Goal: Answer question/provide support: Share knowledge or assist other users

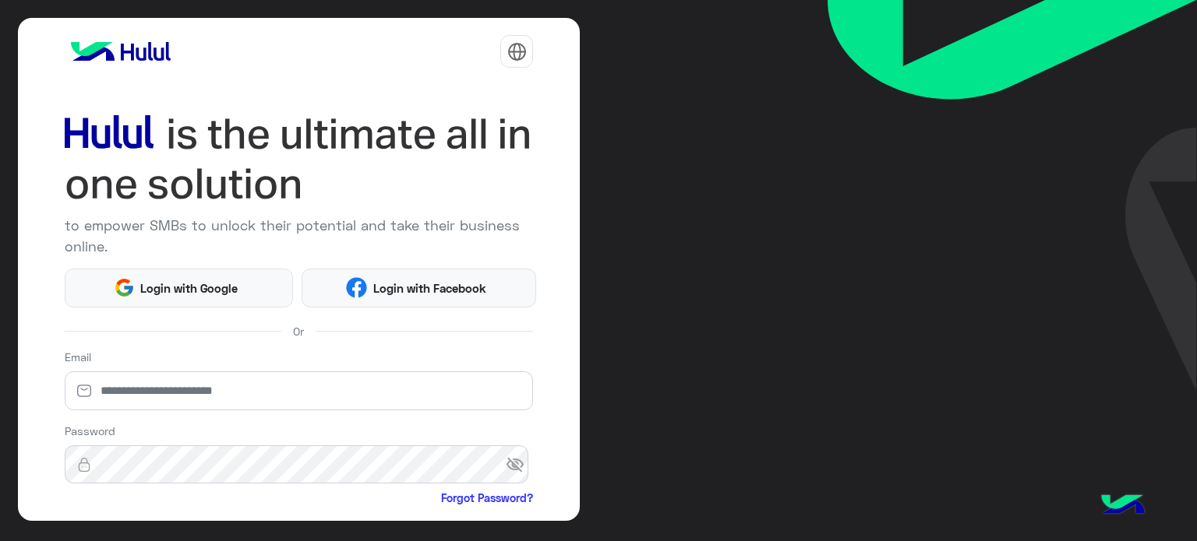
scroll to position [159, 0]
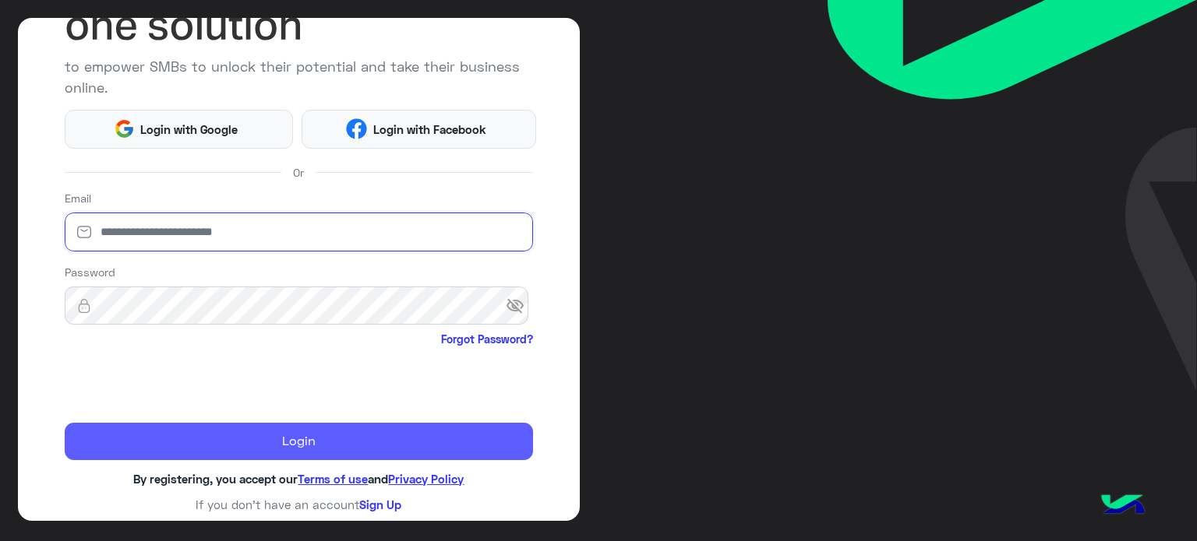
type input "**********"
click at [209, 446] on button "Login" at bounding box center [299, 441] width 469 height 37
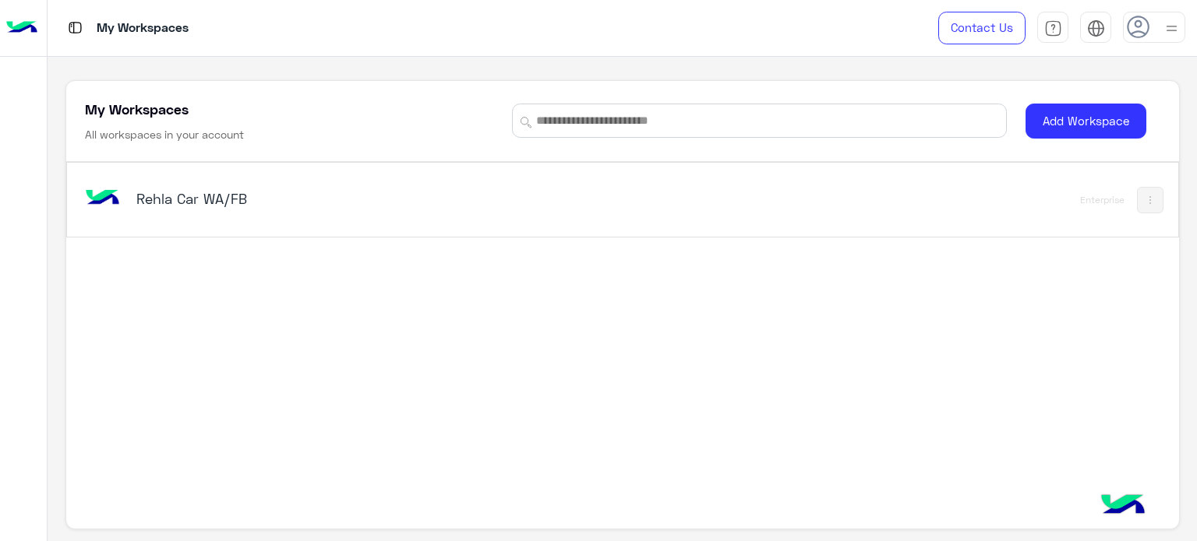
click at [226, 205] on h5 "Rehla Car WA/FB" at bounding box center [330, 198] width 389 height 19
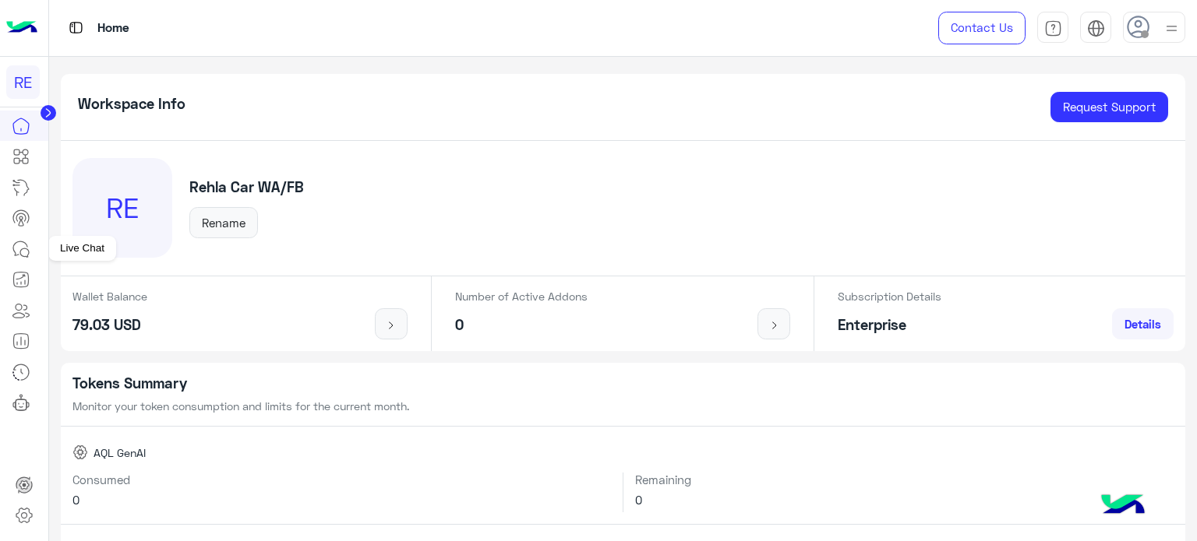
click at [20, 252] on icon at bounding box center [24, 252] width 9 height 9
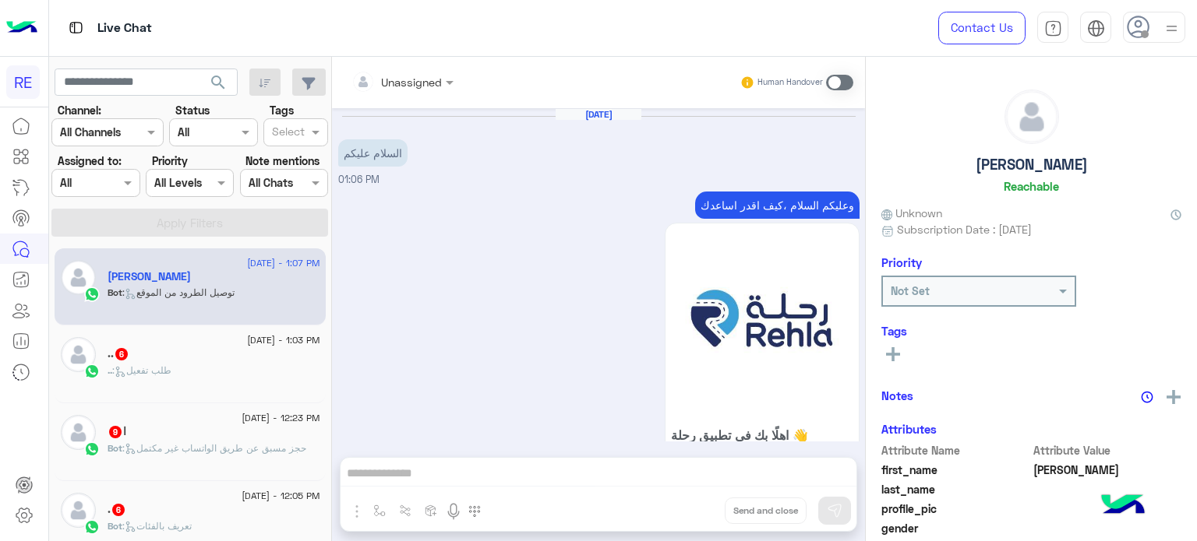
scroll to position [1001, 0]
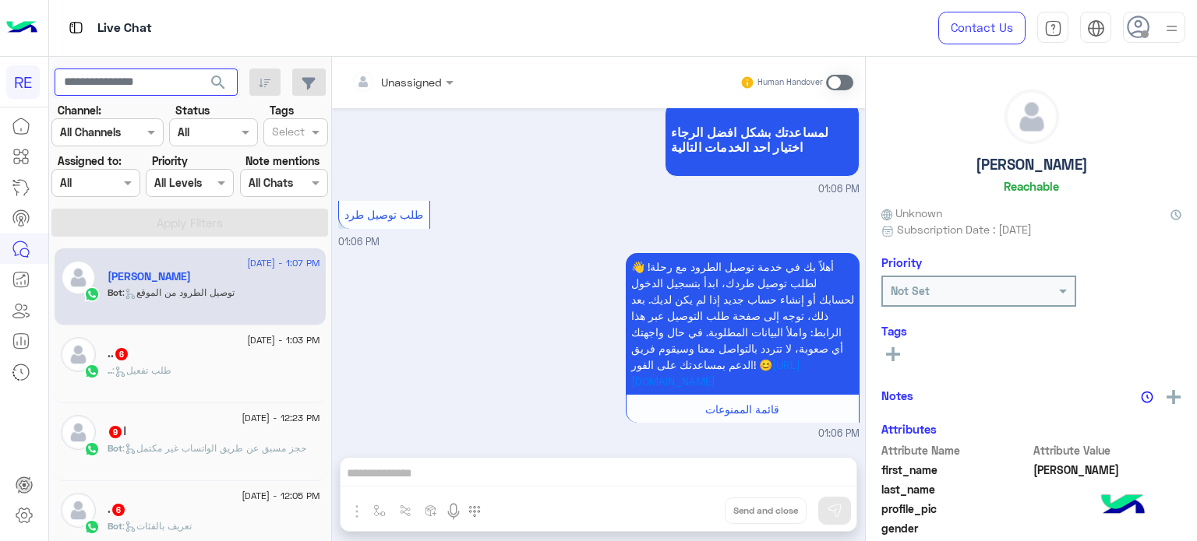
click at [148, 84] on input "text" at bounding box center [146, 83] width 183 height 28
paste input "*********"
type input "*********"
click at [838, 83] on span at bounding box center [839, 83] width 27 height 16
click at [600, 474] on div "Unassigned Human Handover [DATE] السلام عليكم 01:06 PM وعليكم السلام ،كيف اقدر …" at bounding box center [598, 302] width 533 height 491
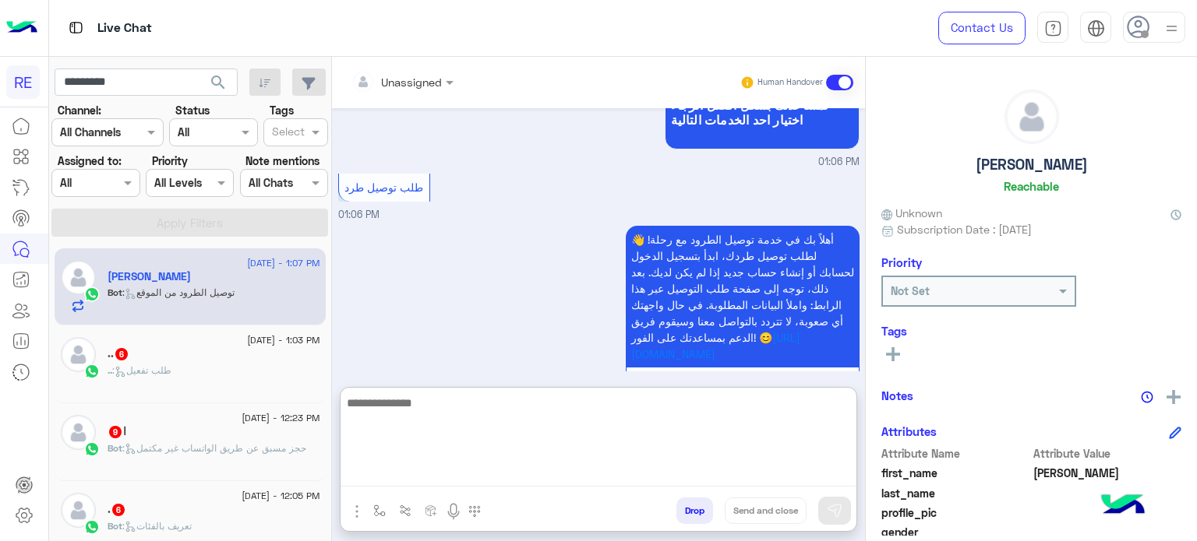
click at [600, 474] on textarea at bounding box center [598, 439] width 516 height 93
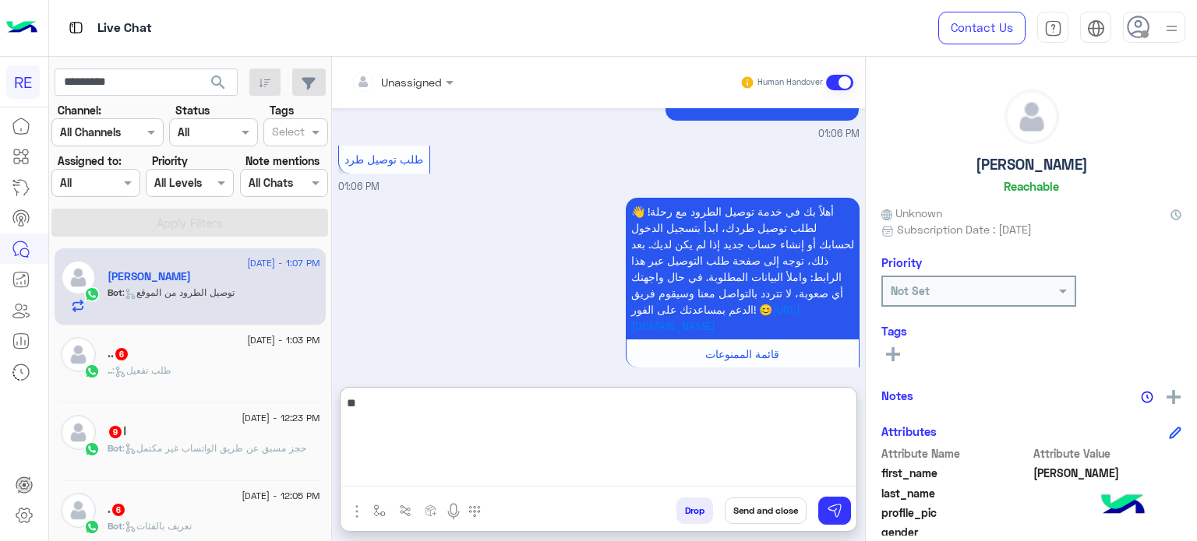
type textarea "*"
type textarea "**********"
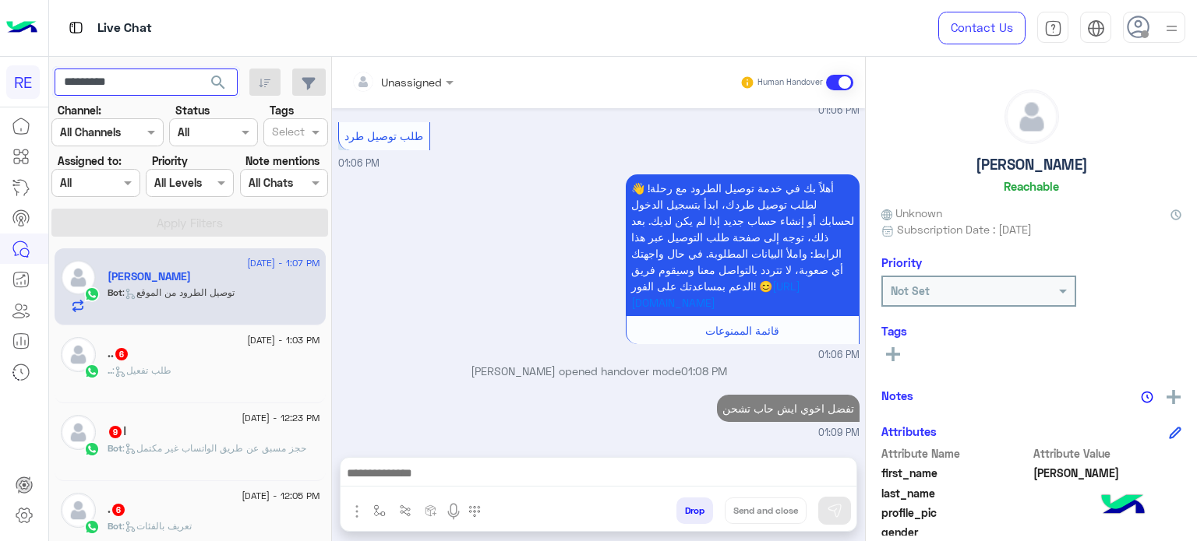
click at [183, 73] on input "*********" at bounding box center [146, 83] width 183 height 28
click at [199, 69] on button "search" at bounding box center [218, 85] width 38 height 33
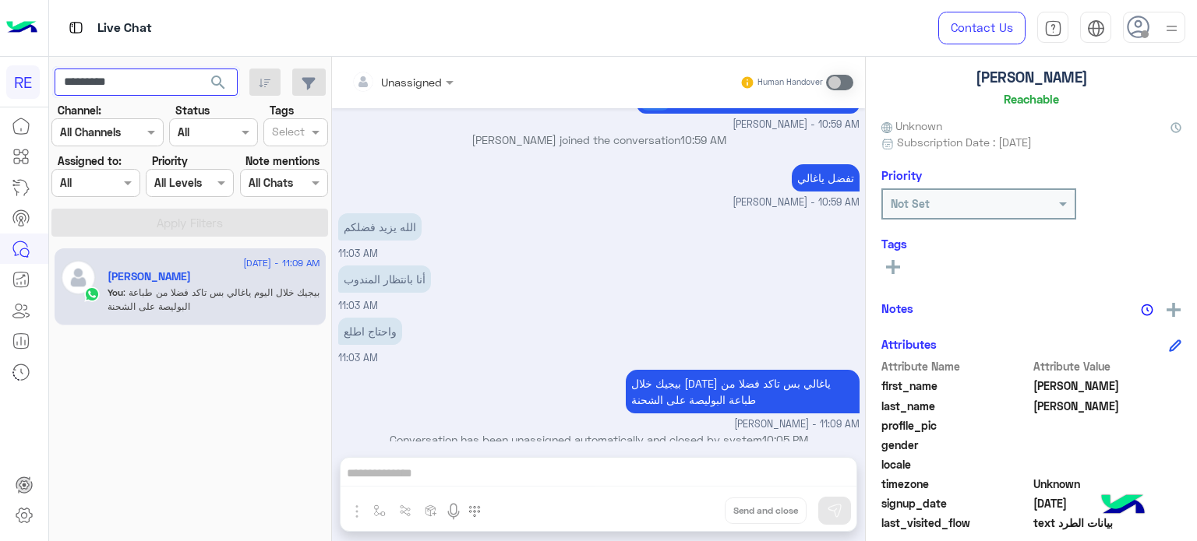
scroll to position [89, 0]
click at [196, 80] on input "*********" at bounding box center [146, 83] width 183 height 28
click at [199, 69] on button "search" at bounding box center [218, 85] width 38 height 33
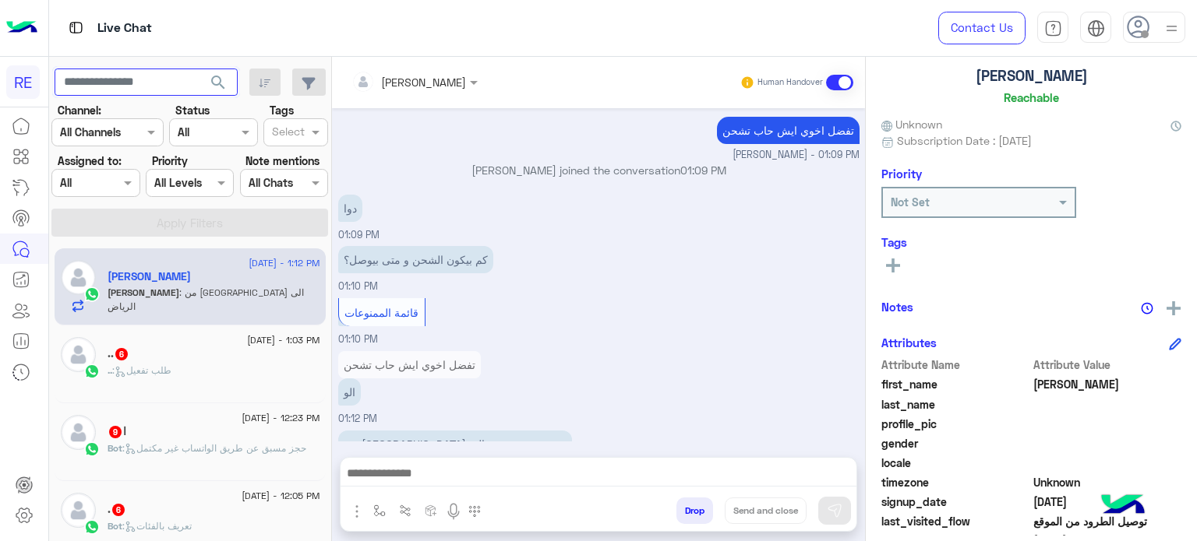
scroll to position [347, 0]
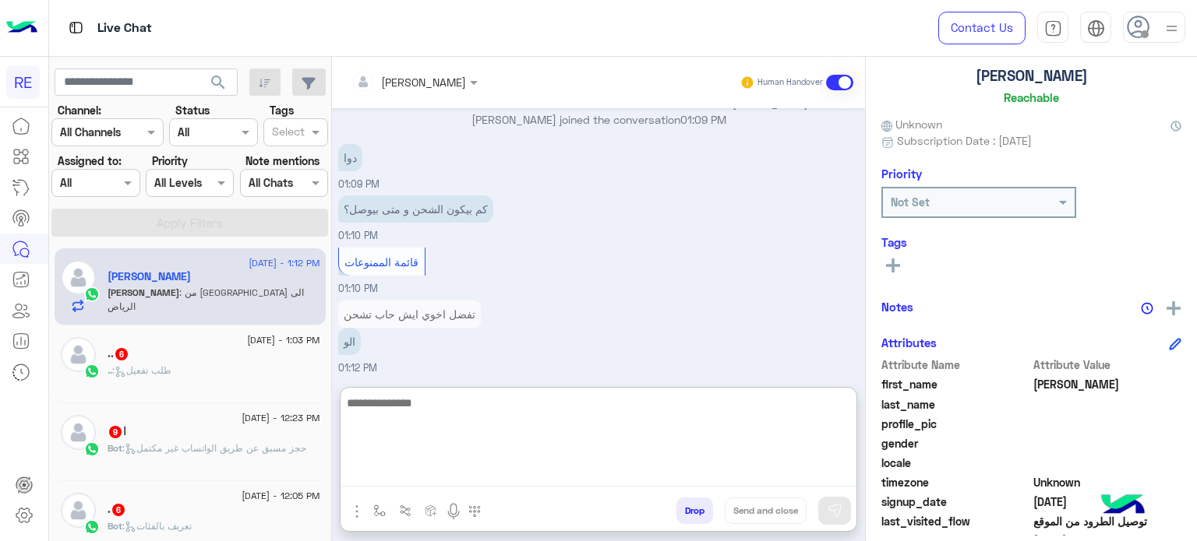
click at [533, 466] on textarea at bounding box center [598, 439] width 516 height 93
type textarea "*"
type textarea "**********"
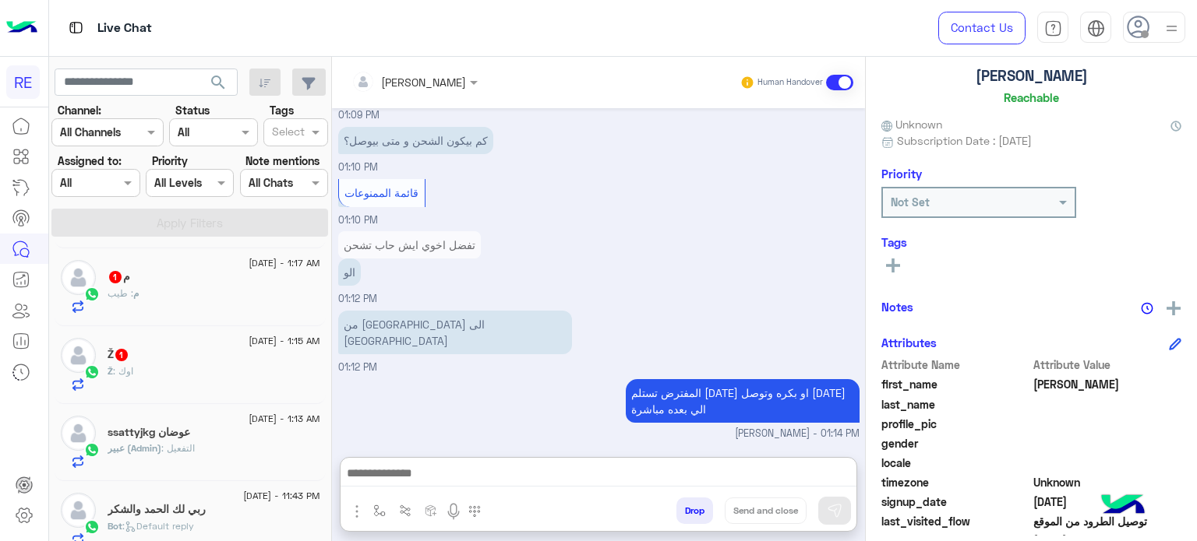
scroll to position [1486, 0]
click at [226, 358] on div "Ž 1" at bounding box center [213, 356] width 213 height 16
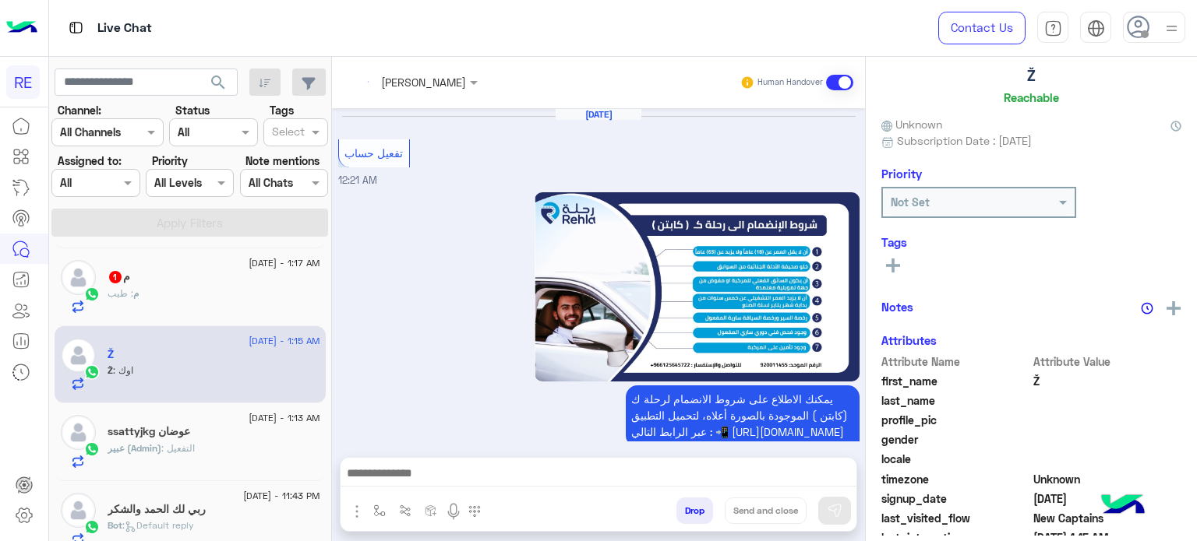
scroll to position [792, 0]
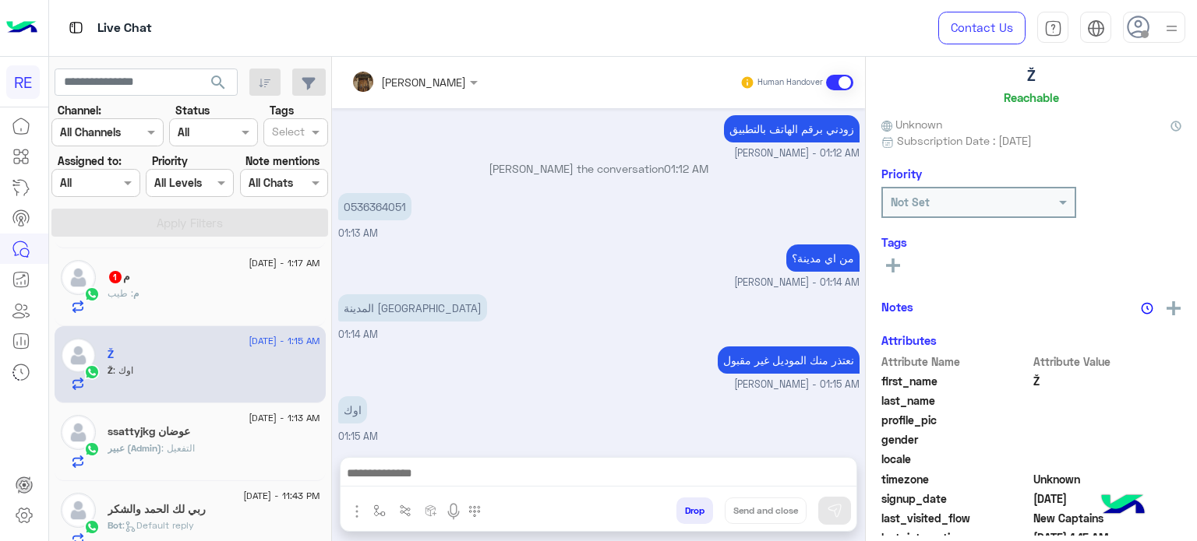
click at [203, 288] on div "م : طيب" at bounding box center [213, 300] width 213 height 27
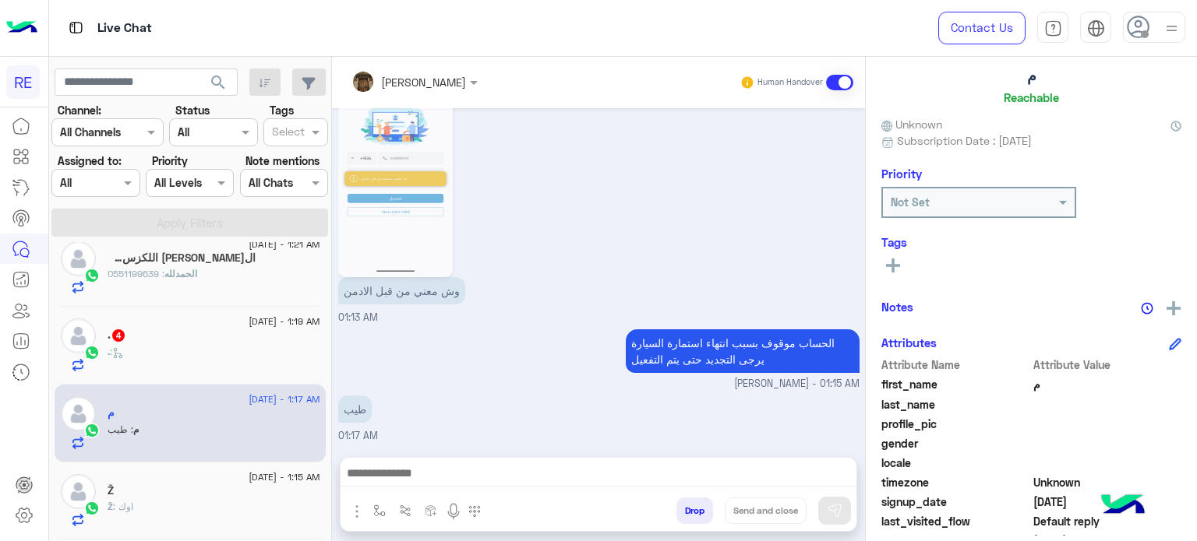
scroll to position [407, 0]
click at [204, 317] on div "[DATE] - 1:19 AM . 4 . :" at bounding box center [190, 347] width 271 height 78
click at [204, 342] on div ". 4" at bounding box center [213, 338] width 213 height 16
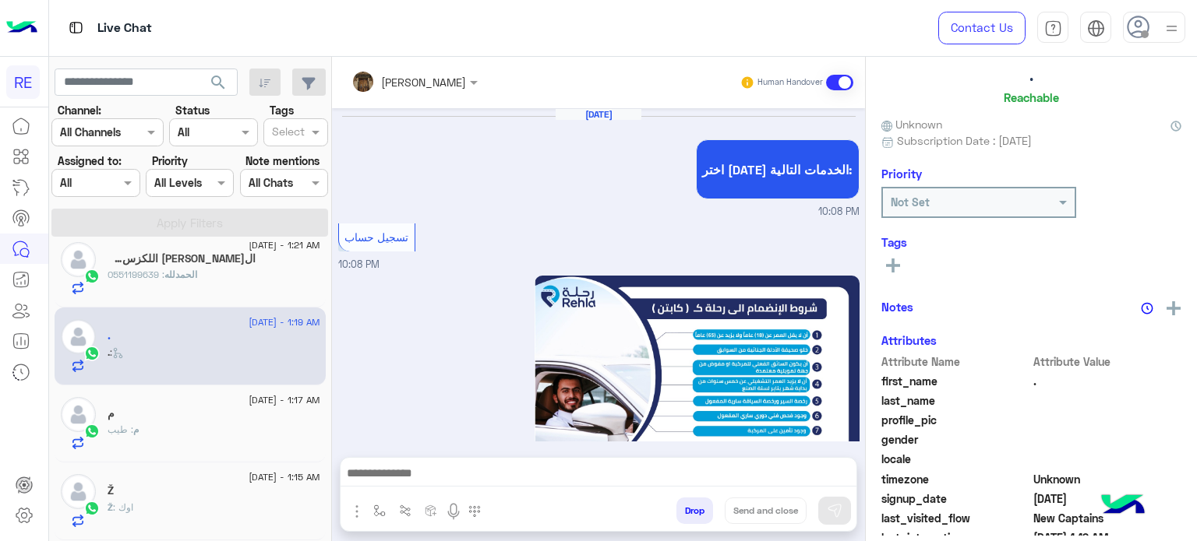
scroll to position [857, 0]
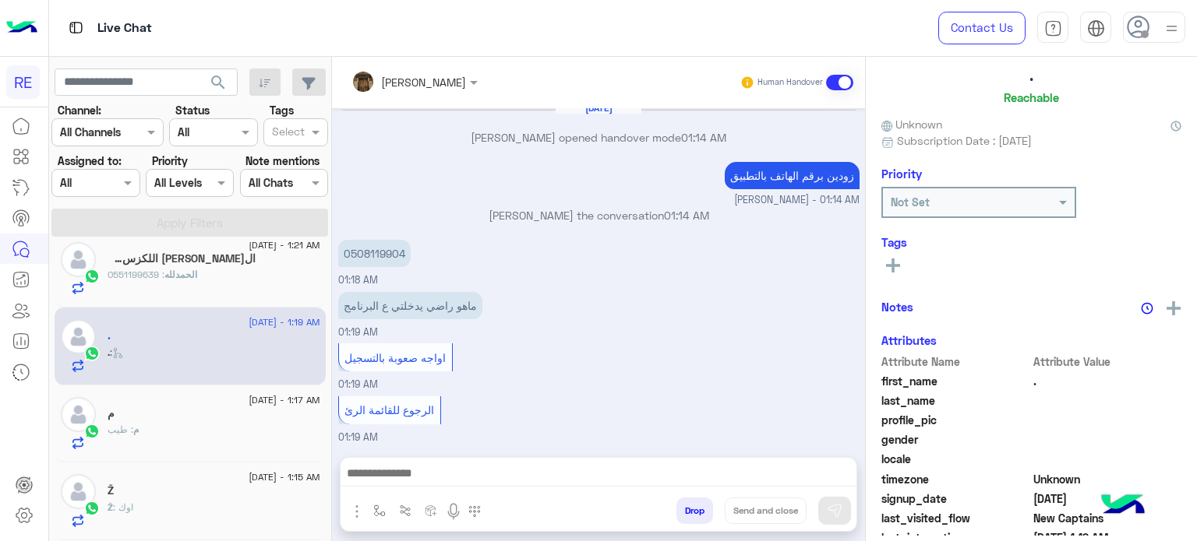
click at [221, 270] on div "ال[PERSON_NAME] : 0551199639" at bounding box center [213, 281] width 213 height 27
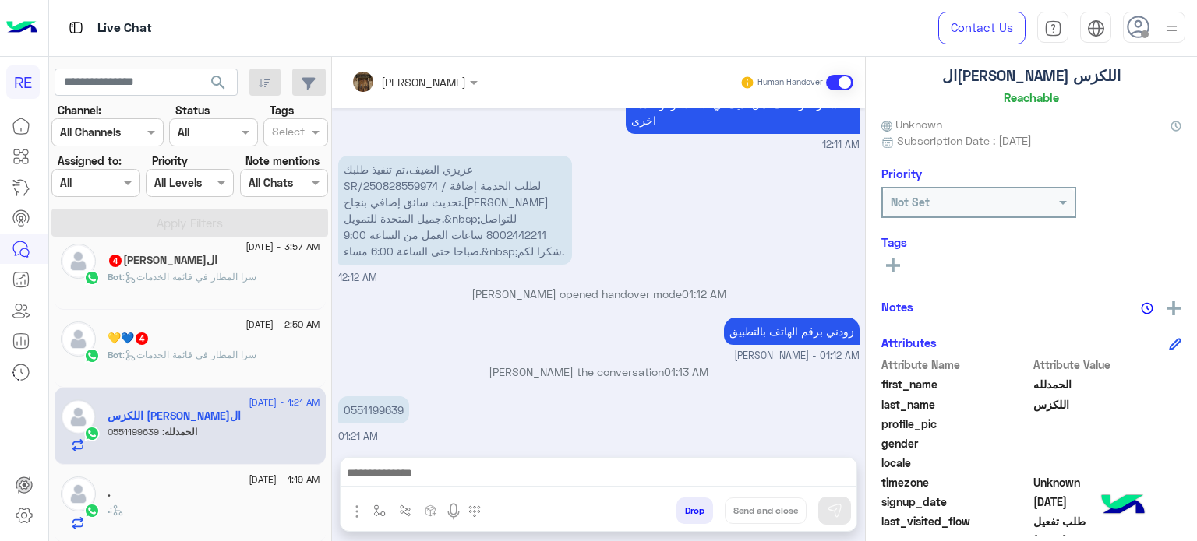
scroll to position [248, 0]
click at [209, 372] on div "Bot : سرا المطار في قائمة الخدمات" at bounding box center [213, 362] width 213 height 27
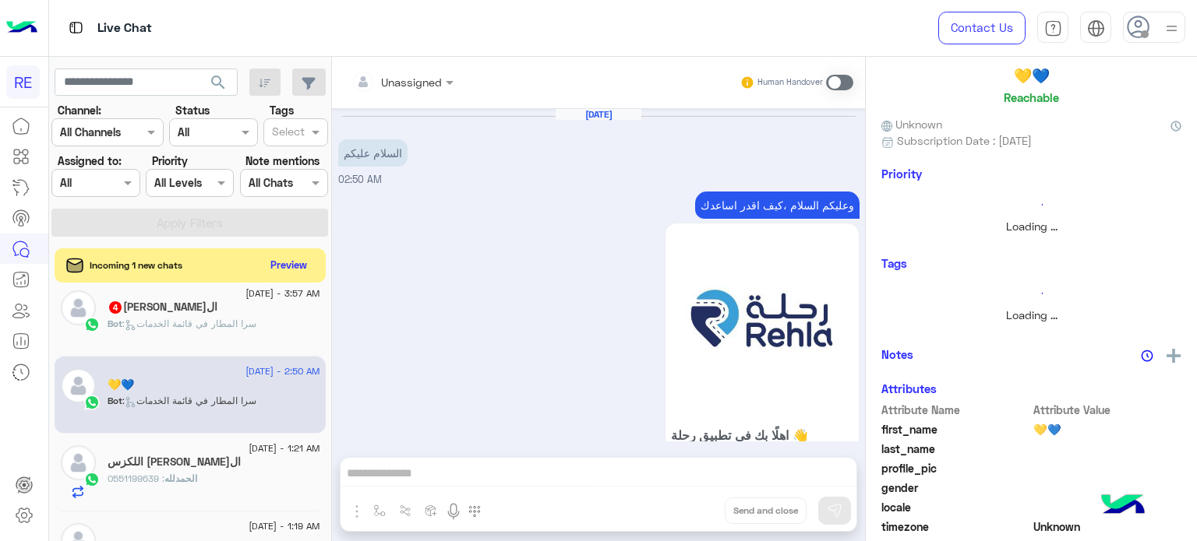
scroll to position [1156, 0]
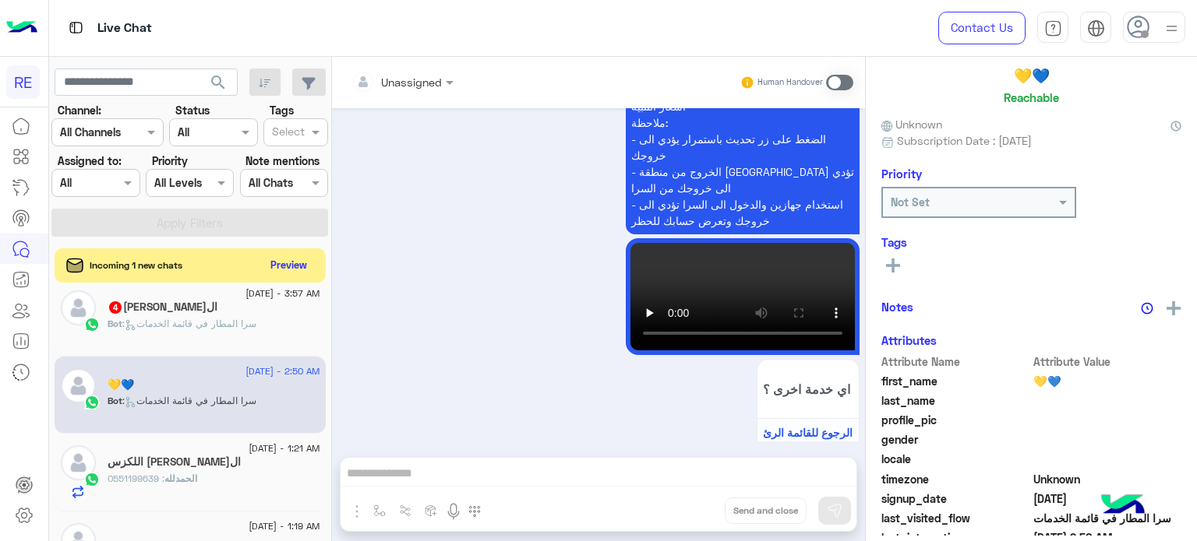
click at [203, 340] on div "Bot : سرا المطار في قائمة الخدمات" at bounding box center [213, 330] width 213 height 27
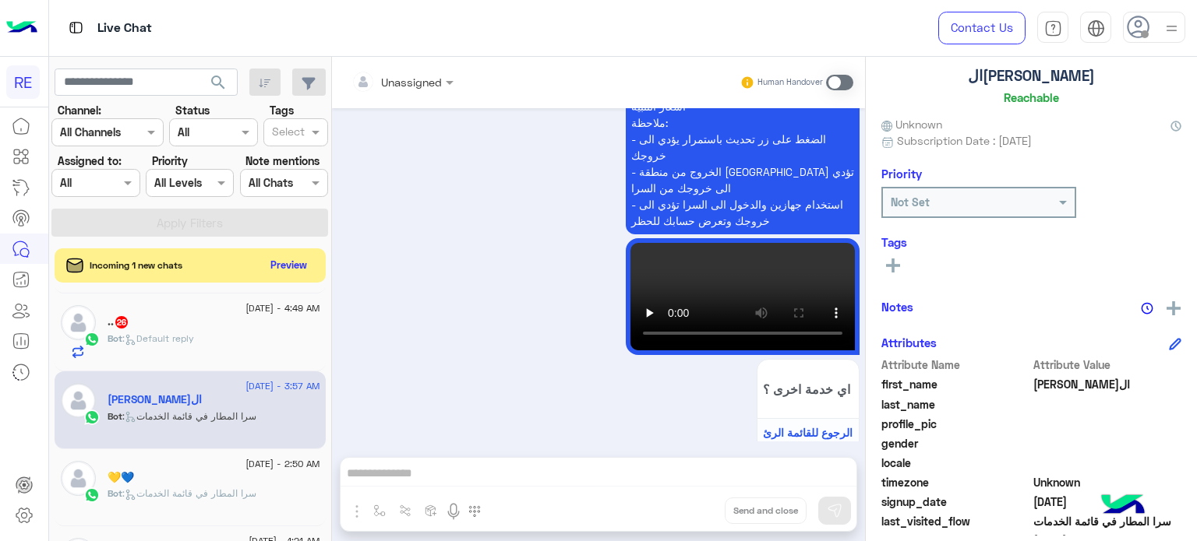
scroll to position [150, 0]
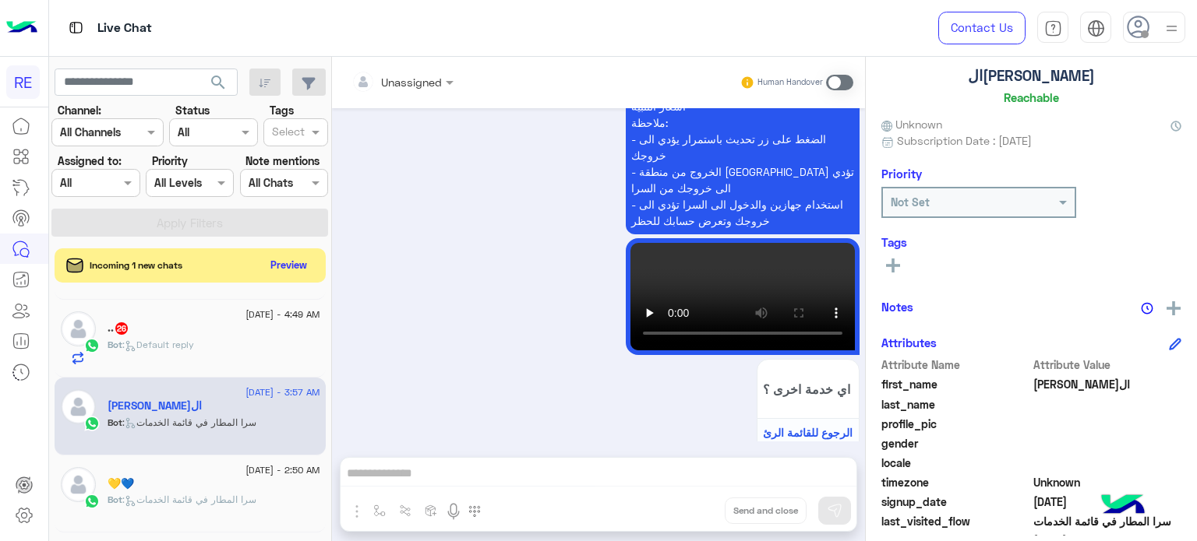
click at [251, 332] on div ".. 26" at bounding box center [213, 330] width 213 height 16
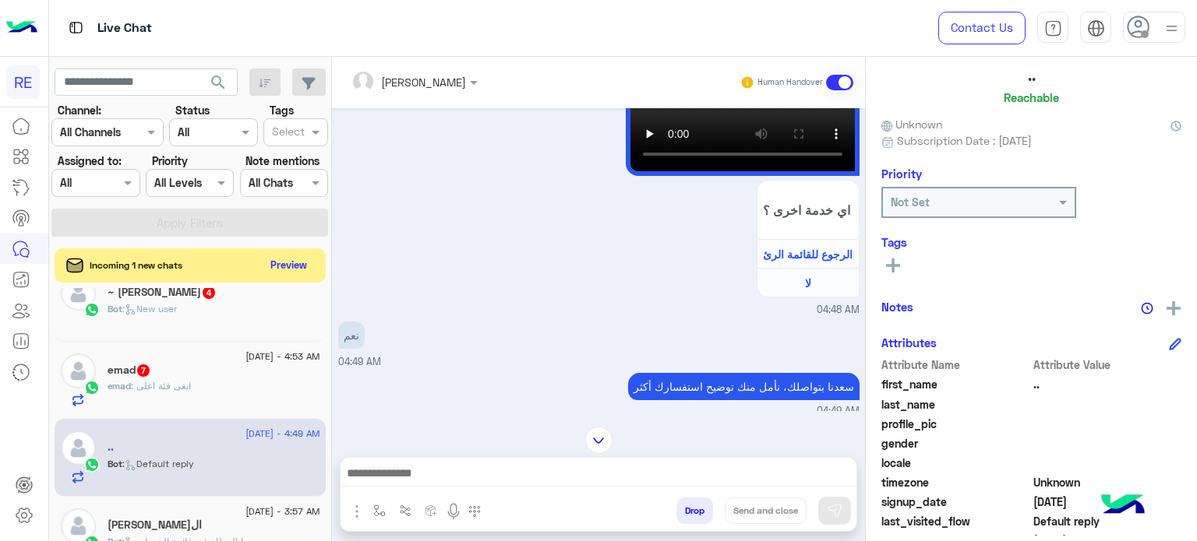
click at [165, 392] on p "emad : ابغى فئة اعلى" at bounding box center [148, 386] width 83 height 14
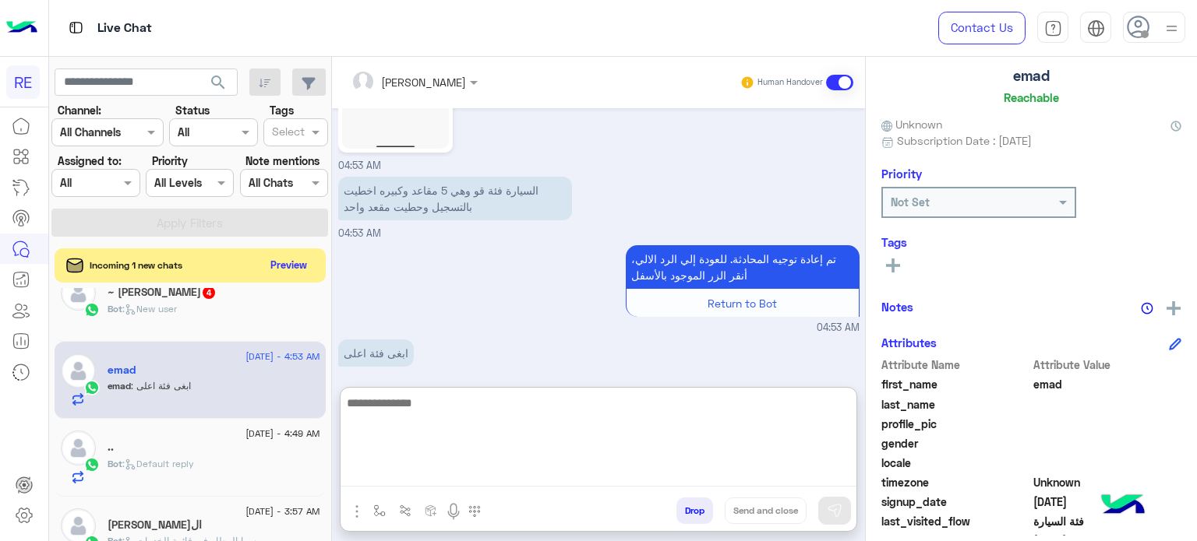
click at [646, 482] on textarea at bounding box center [598, 439] width 516 height 93
type textarea "*"
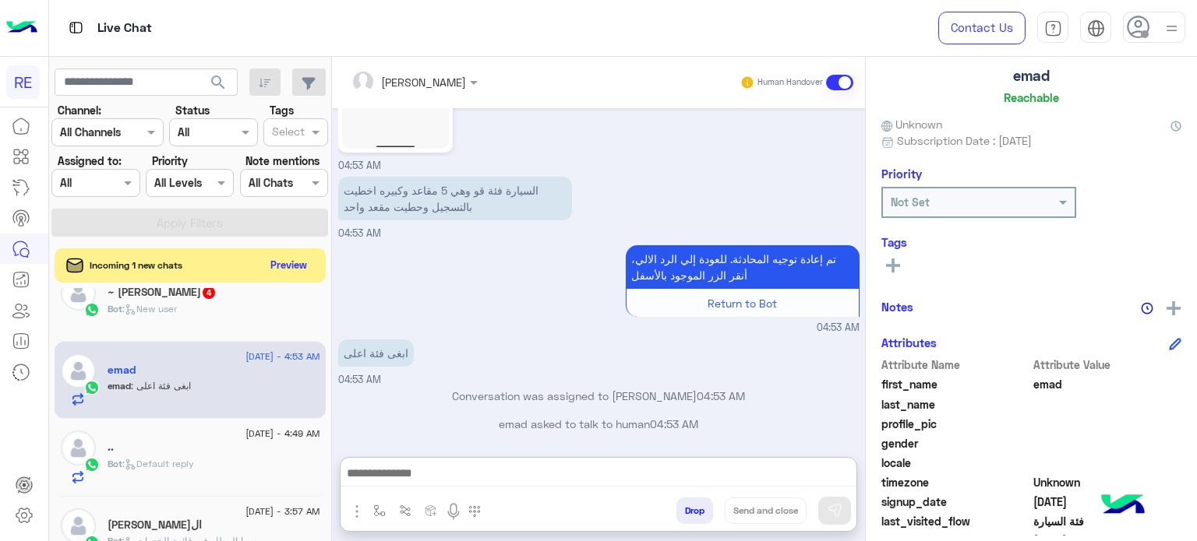
click at [195, 288] on h5 "~ [PERSON_NAME] 4" at bounding box center [161, 292] width 109 height 13
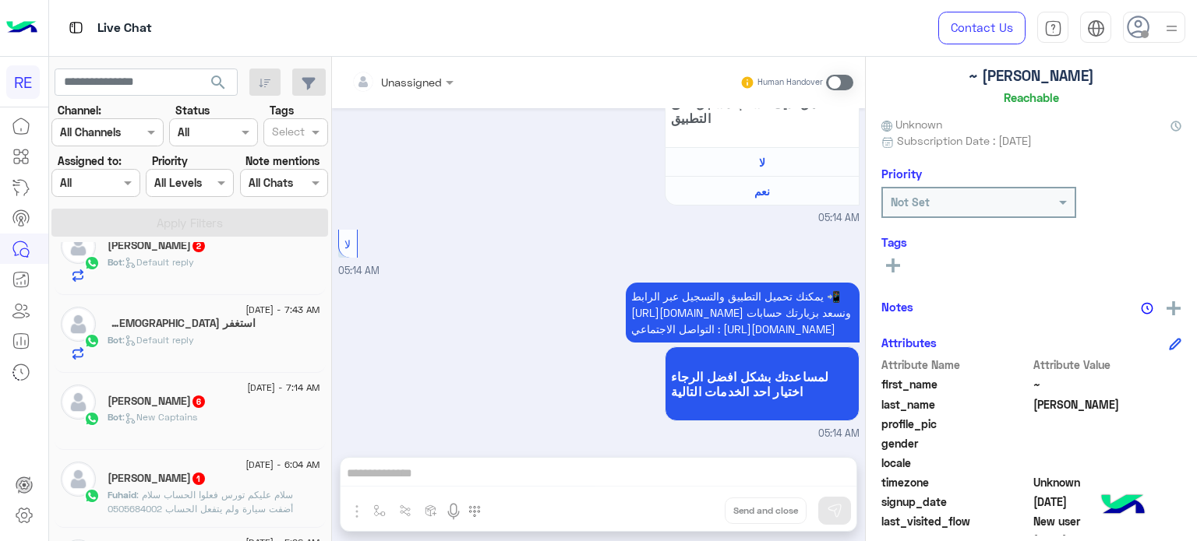
click at [164, 504] on span ": سلام عليكم تورس فعلوا الحساب سلام أضفت سيارة ولم يتفعل الحساب 0505684002 [PER…" at bounding box center [199, 509] width 185 height 40
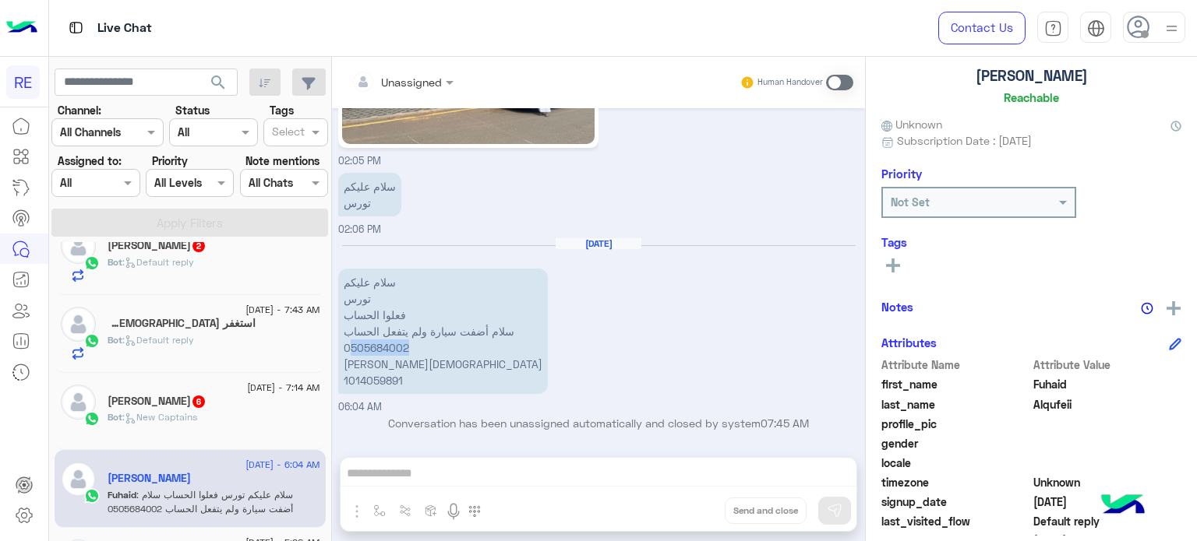
drag, startPoint x: 412, startPoint y: 344, endPoint x: 350, endPoint y: 345, distance: 62.3
click at [350, 345] on p "سلام عليكم تورس فعلوا الحساب سلام أضفت سيارة ولم يتفعل الحساب 0505684002 [PERSO…" at bounding box center [443, 331] width 210 height 125
copy p "505684002"
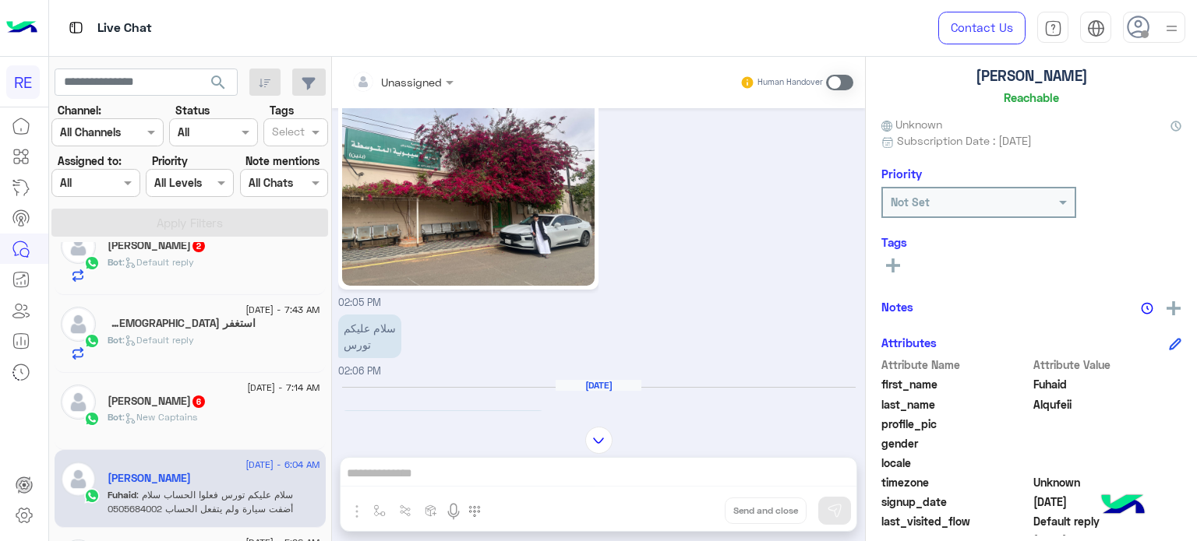
scroll to position [639, 0]
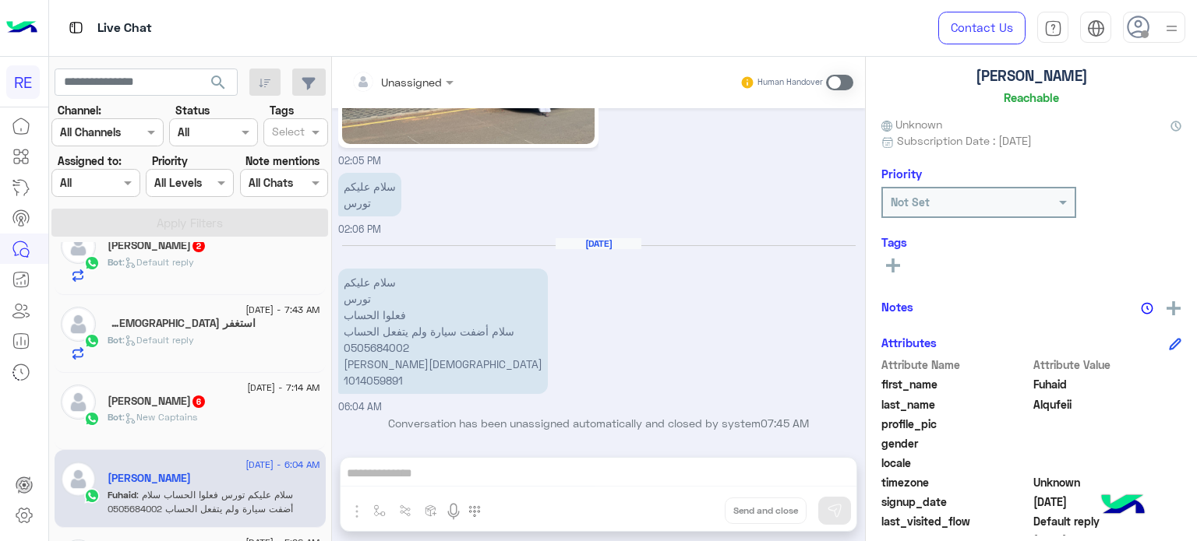
click at [644, 463] on div "Unassigned Human Handover [DATE] تم إعادة توجيه المحادثة. للعودة إلي الرد الالي…" at bounding box center [598, 302] width 533 height 491
click at [832, 75] on span at bounding box center [839, 83] width 27 height 16
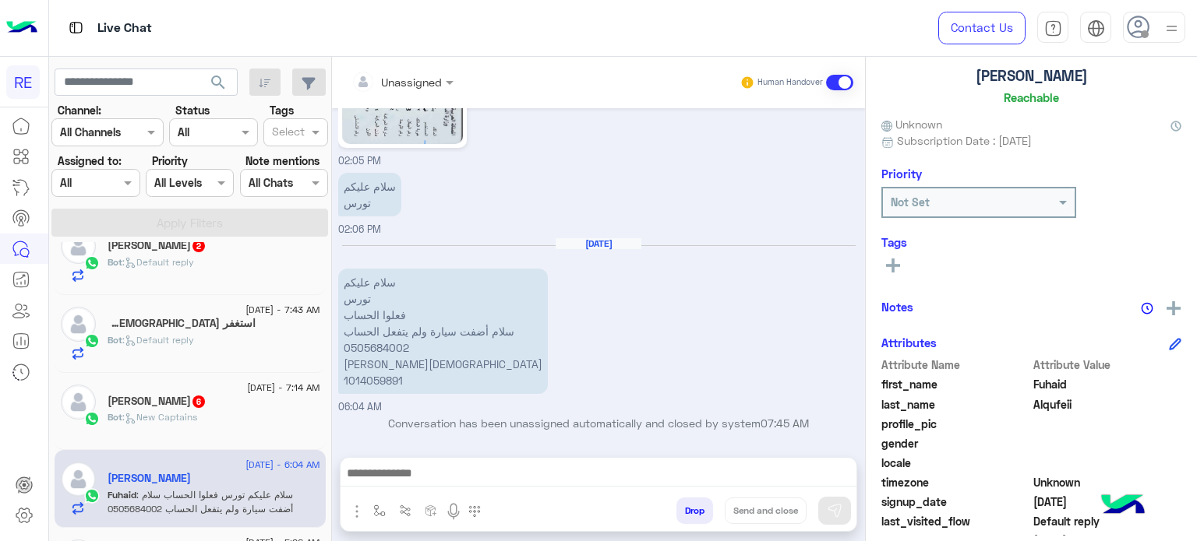
scroll to position [667, 0]
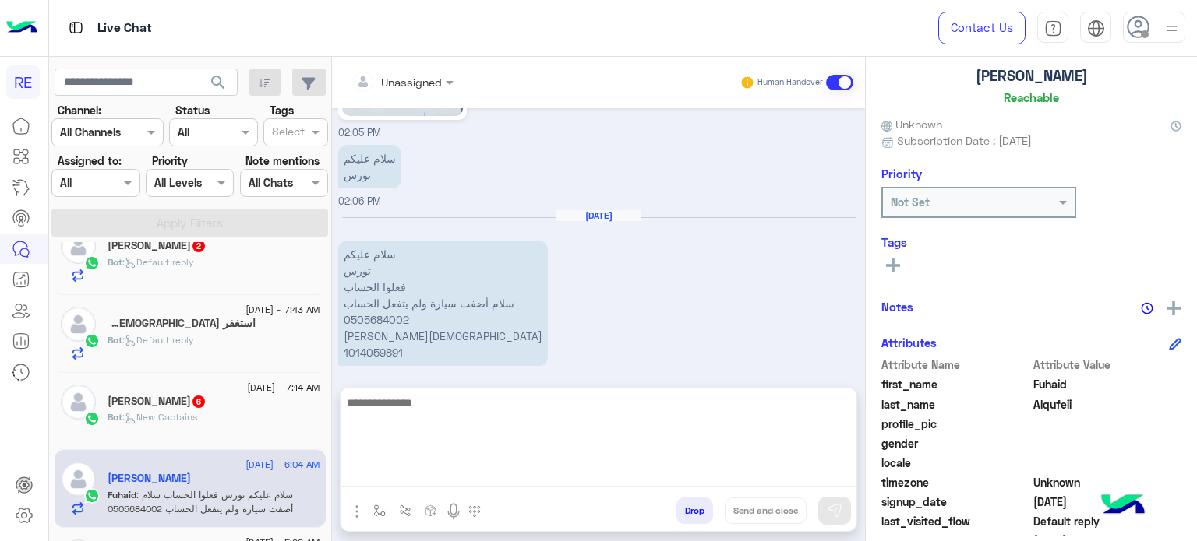
click at [617, 475] on textarea at bounding box center [598, 439] width 516 height 93
type textarea "**********"
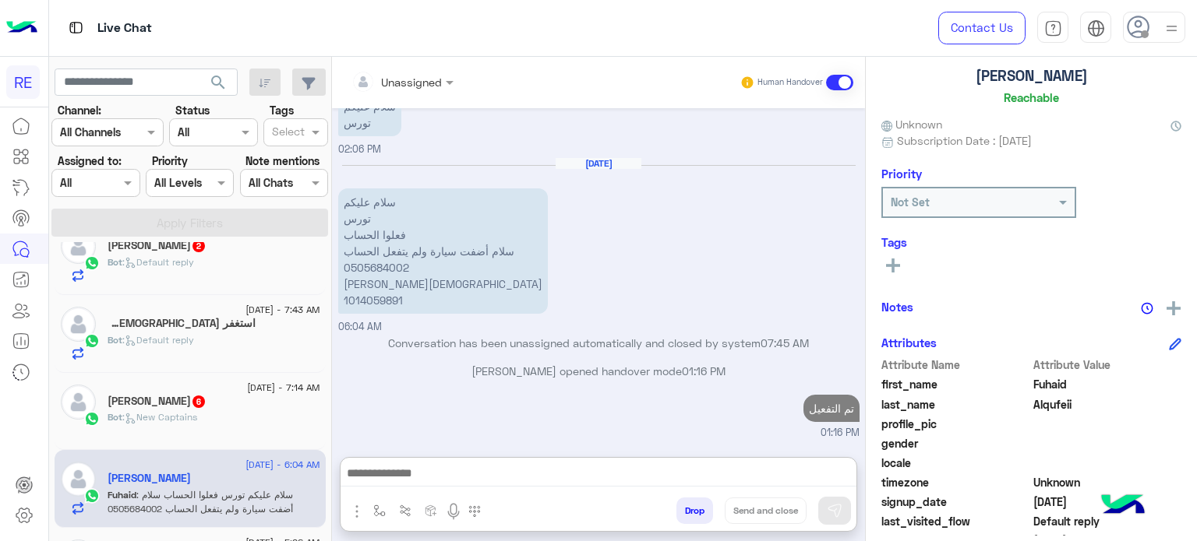
click at [231, 402] on div "[PERSON_NAME] 6" at bounding box center [213, 403] width 213 height 16
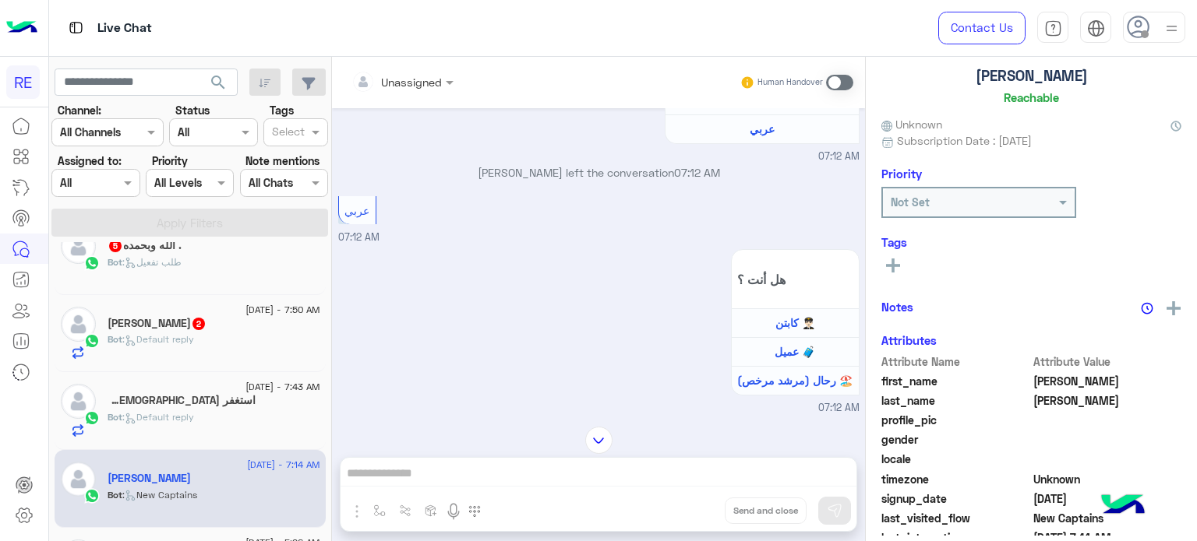
scroll to position [414, 0]
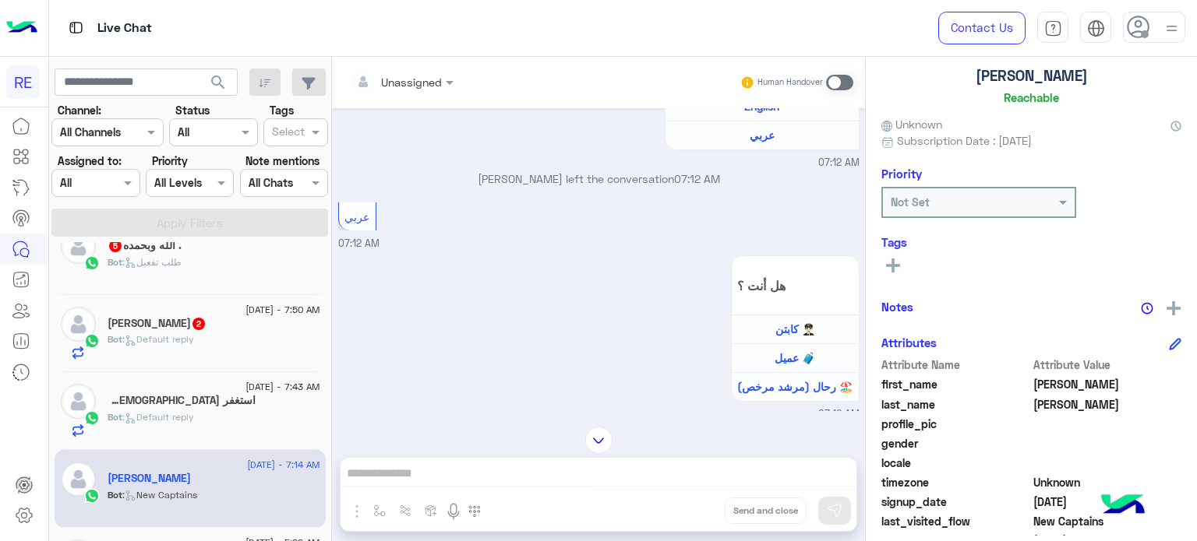
click at [153, 418] on span ": Default reply" at bounding box center [158, 417] width 72 height 12
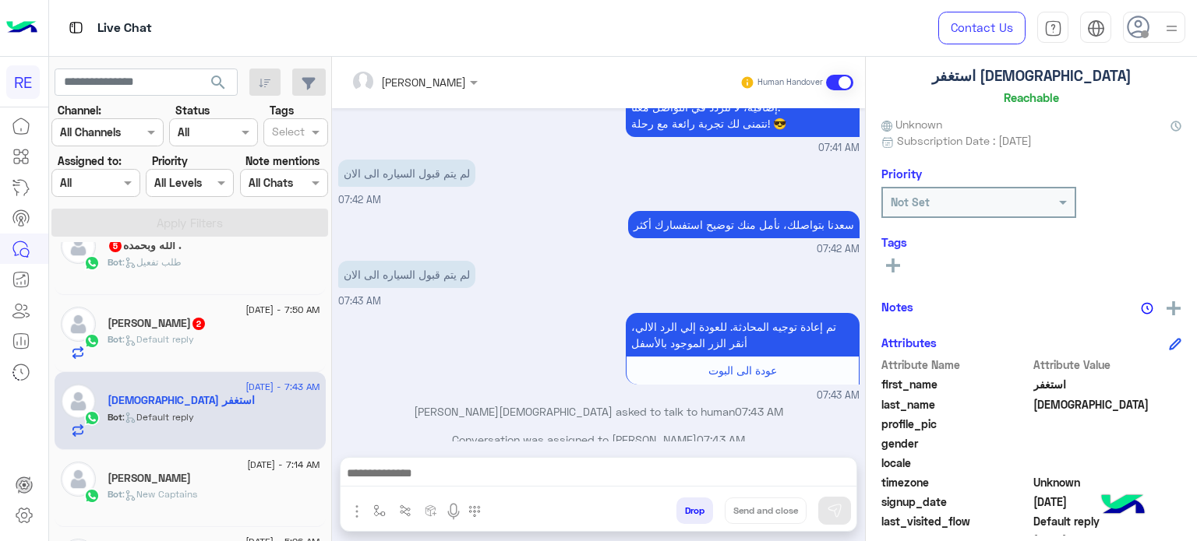
scroll to position [296, 0]
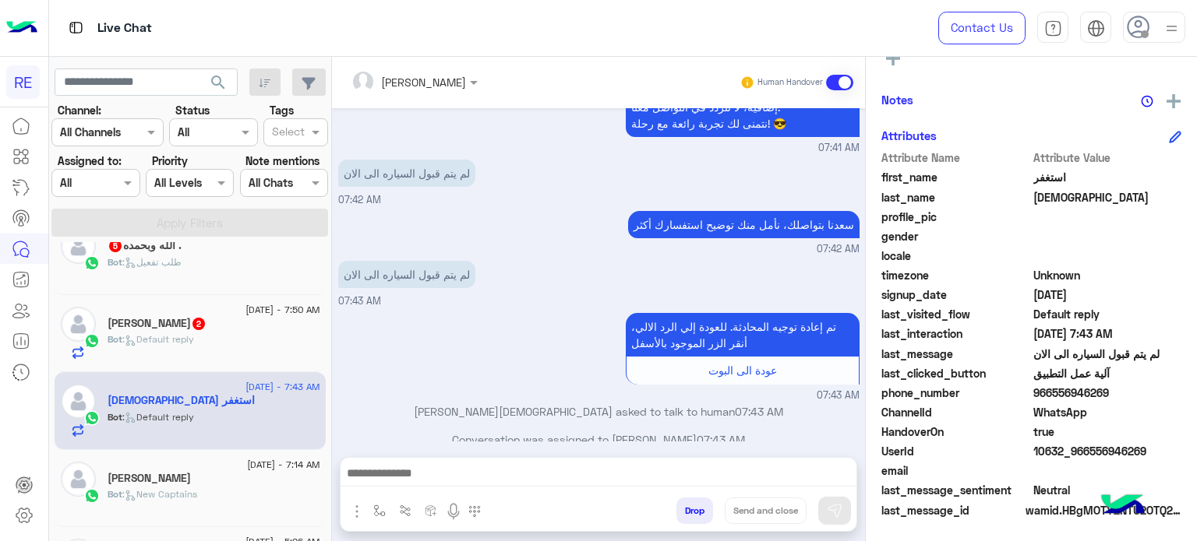
drag, startPoint x: 1144, startPoint y: 453, endPoint x: 1087, endPoint y: 451, distance: 56.9
click at [1087, 451] on span "10632_966556946269" at bounding box center [1107, 451] width 149 height 16
copy span "556946269"
click at [613, 174] on div "لم يتم قبول السياره الى الان 07:42 AM" at bounding box center [598, 182] width 521 height 52
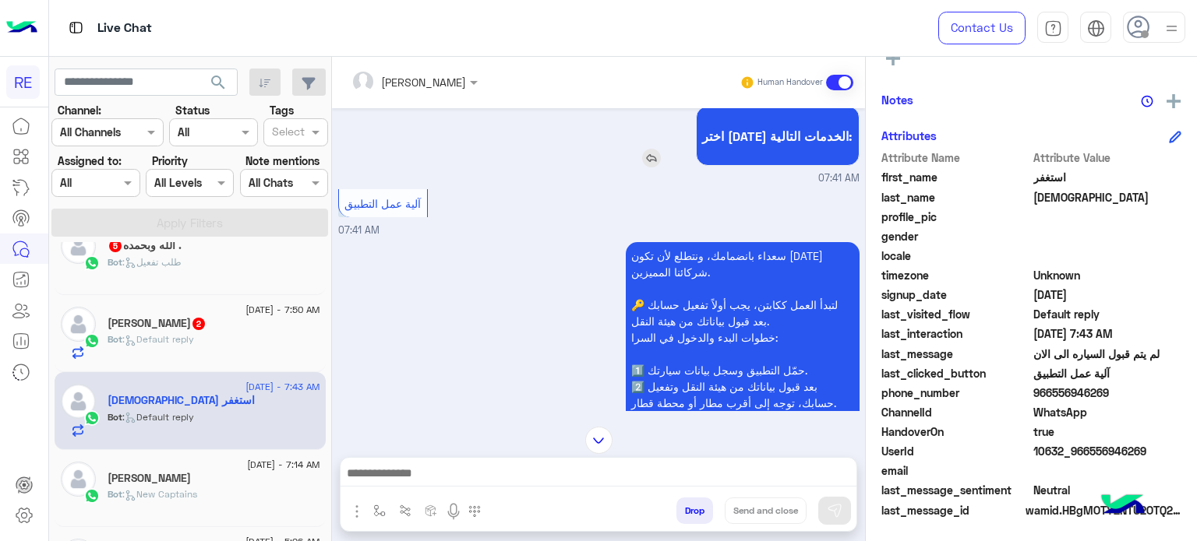
scroll to position [50, 0]
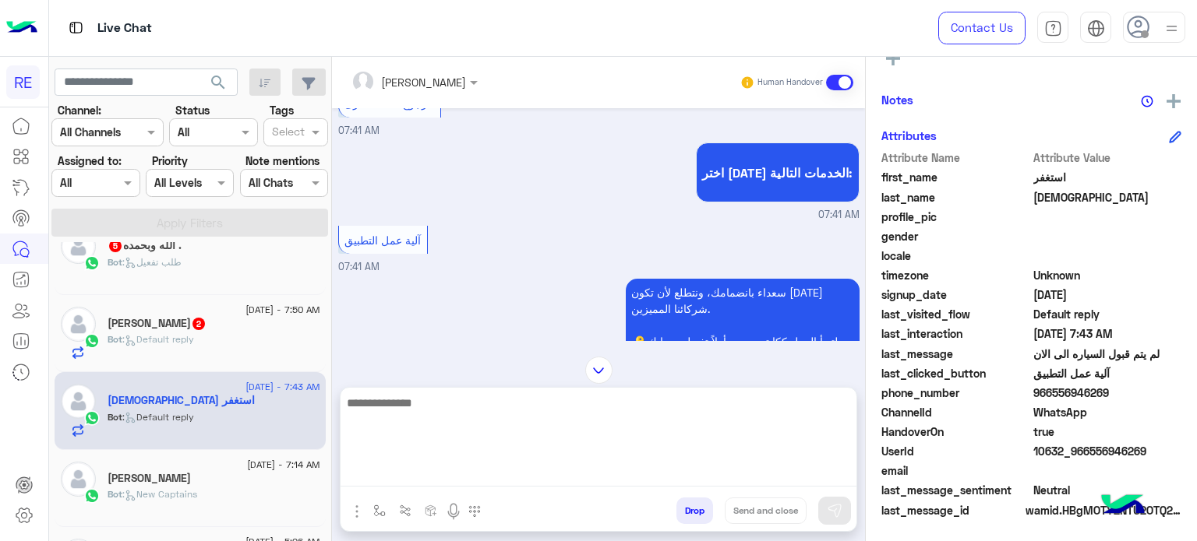
click at [486, 485] on textarea at bounding box center [598, 439] width 516 height 93
type textarea "**********"
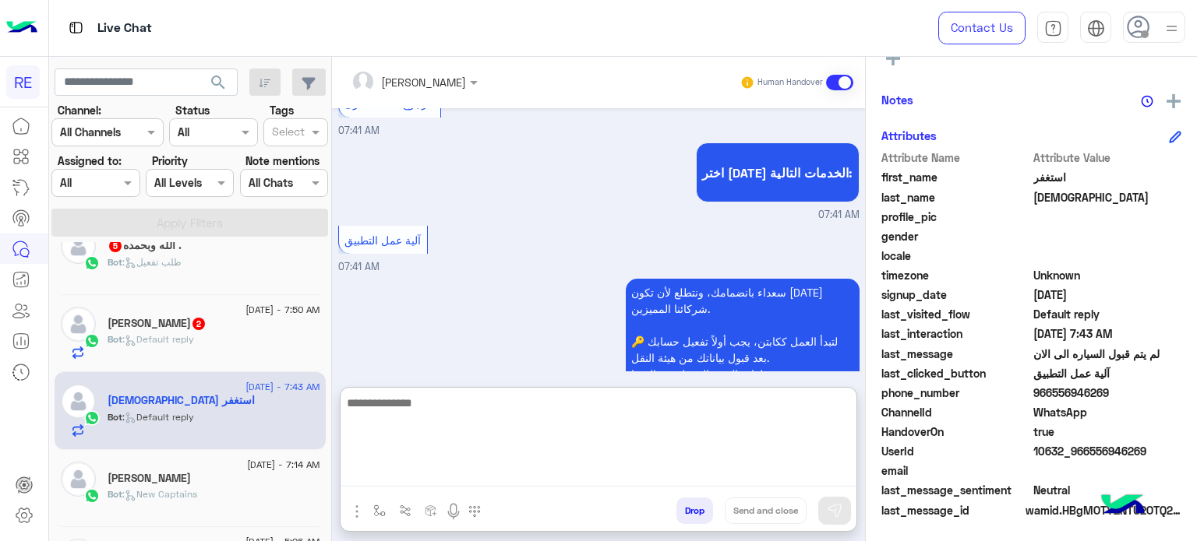
scroll to position [977, 0]
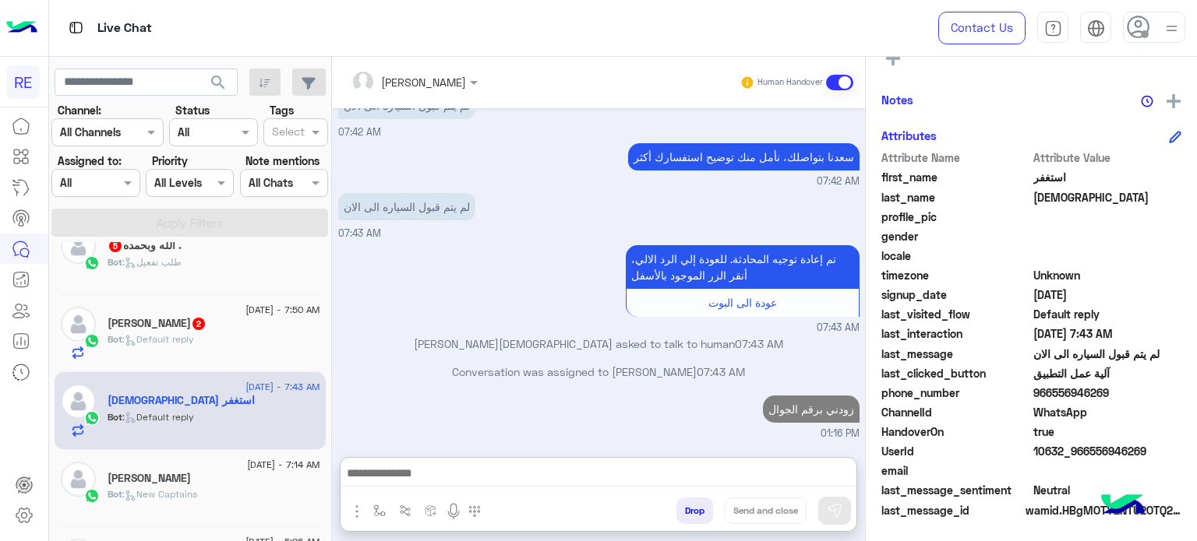
click at [257, 333] on div "ABDULLAH 2" at bounding box center [213, 325] width 213 height 16
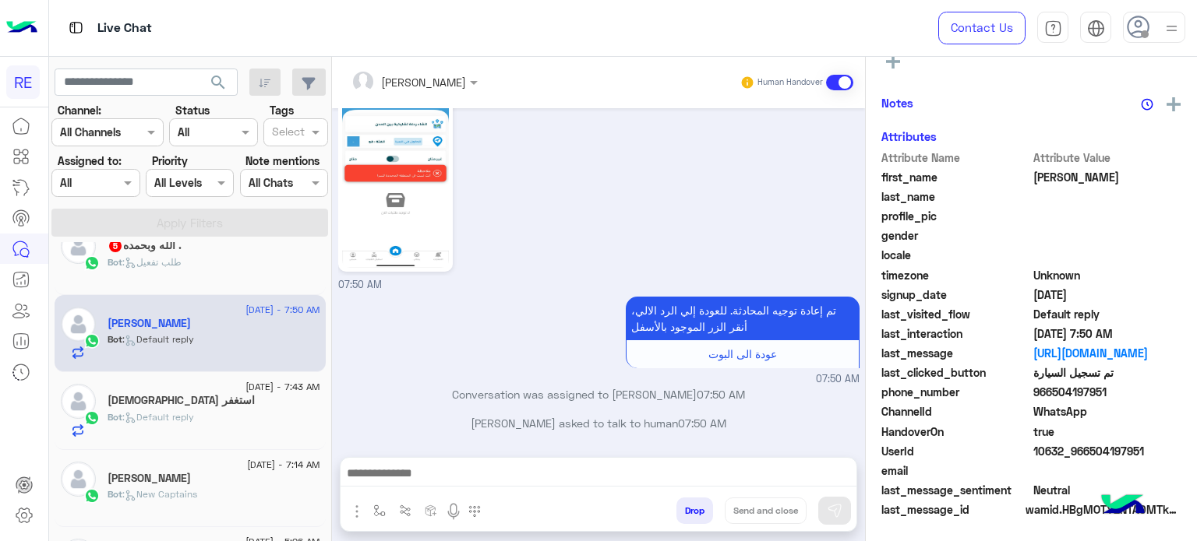
scroll to position [1196, 0]
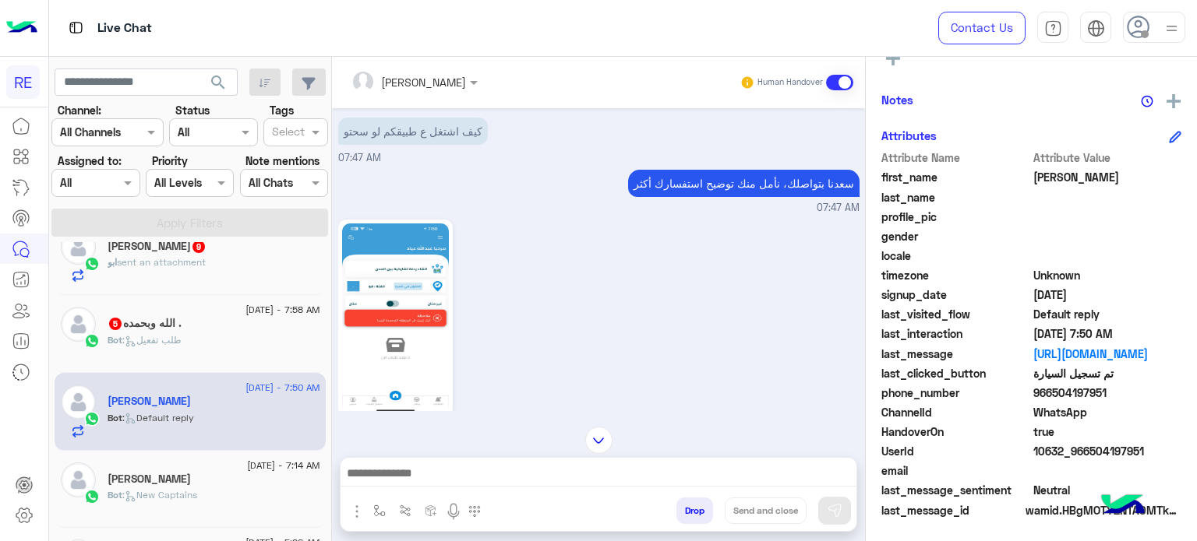
click at [160, 338] on span "Bot : طلب تفعيل" at bounding box center [144, 340] width 74 height 12
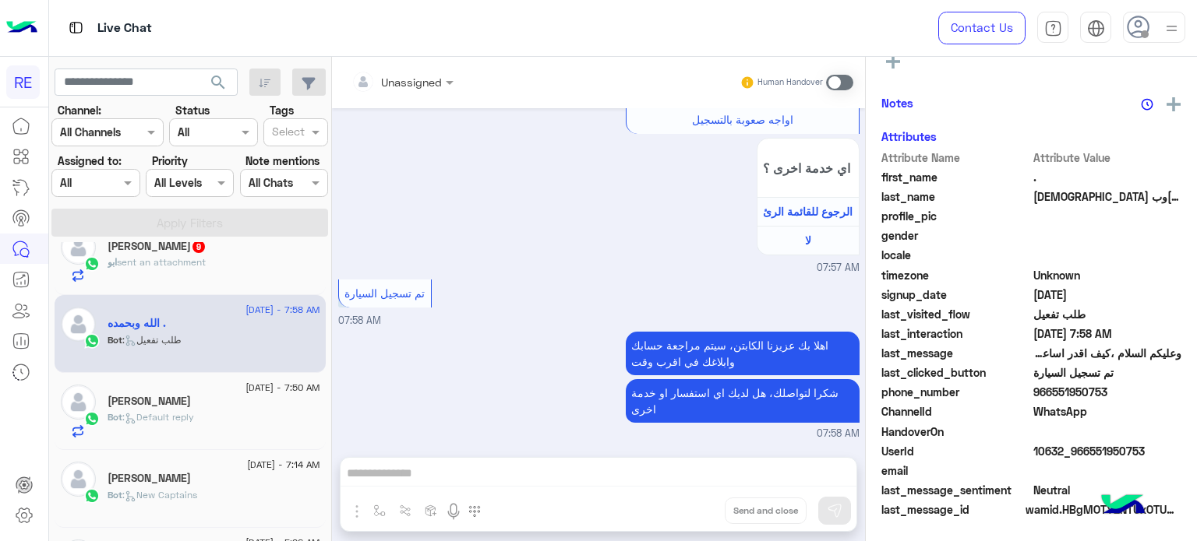
scroll to position [1090, 0]
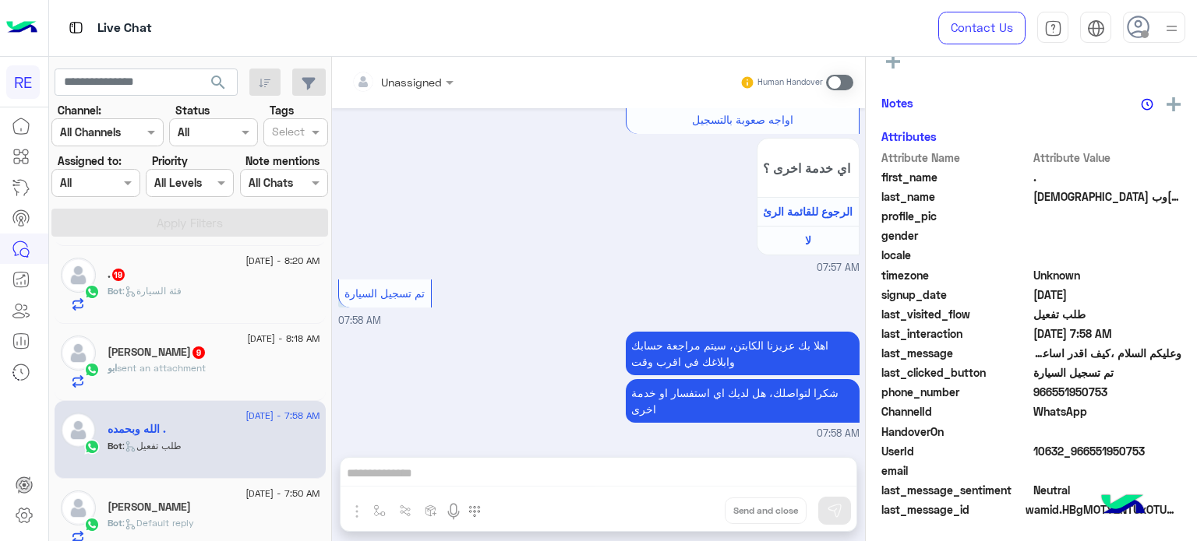
click at [152, 372] on span "sent an attachment" at bounding box center [161, 368] width 89 height 12
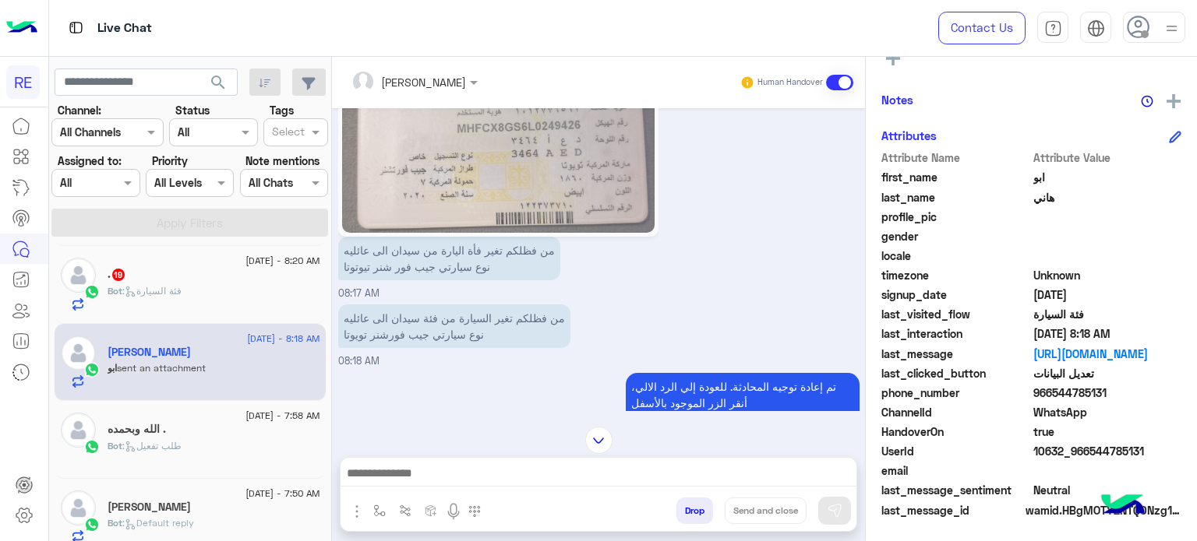
scroll to position [367, 0]
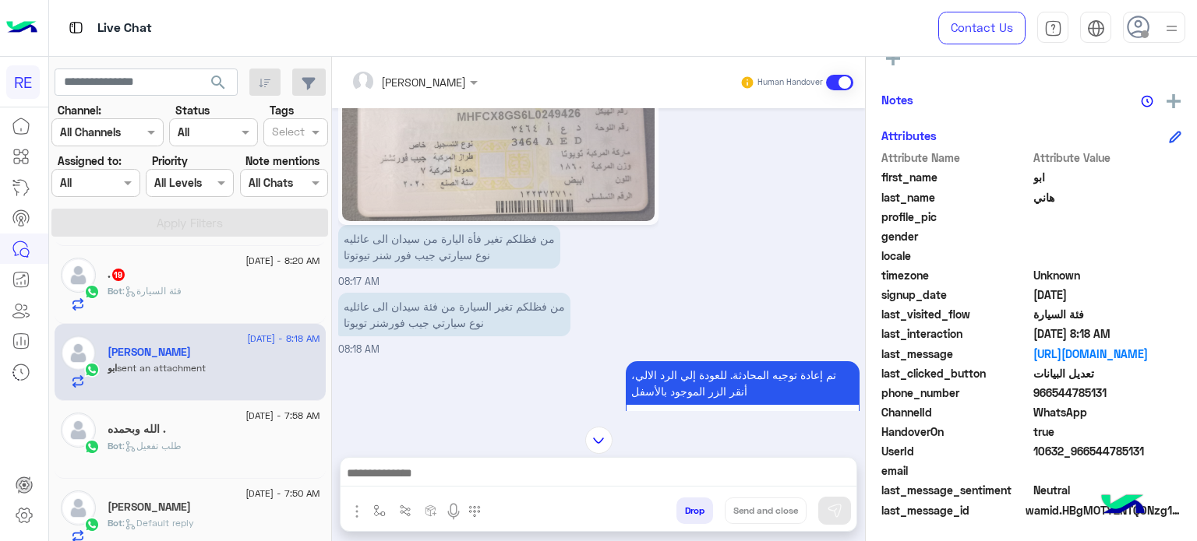
drag, startPoint x: 1102, startPoint y: 395, endPoint x: 1052, endPoint y: 400, distance: 50.9
click at [1052, 400] on div "phone_number [PHONE_NUMBER]" at bounding box center [1031, 394] width 300 height 19
copy span "544785131"
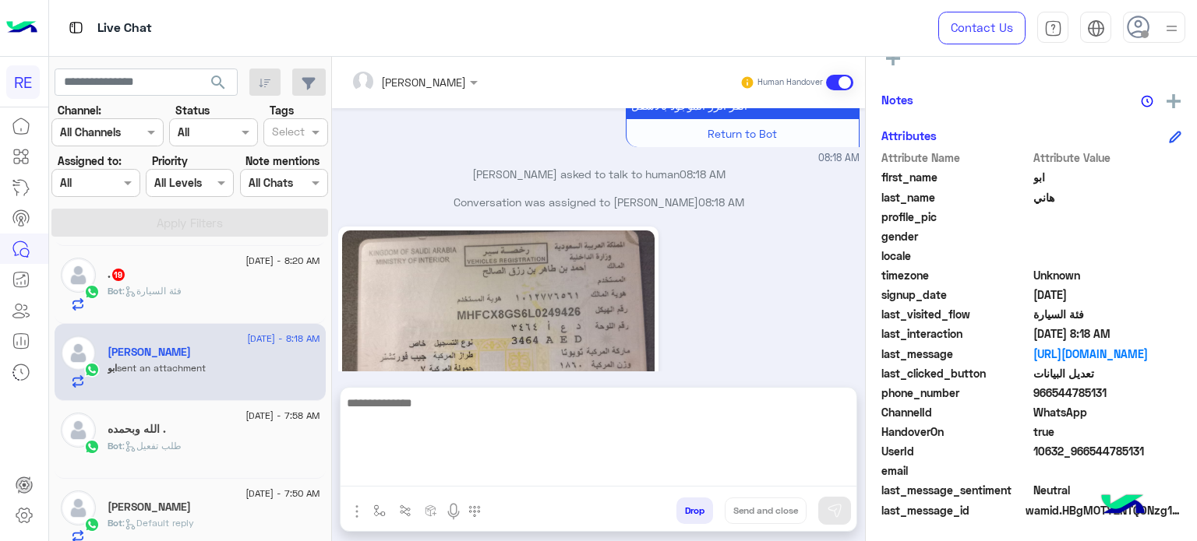
click at [574, 465] on textarea at bounding box center [598, 439] width 516 height 93
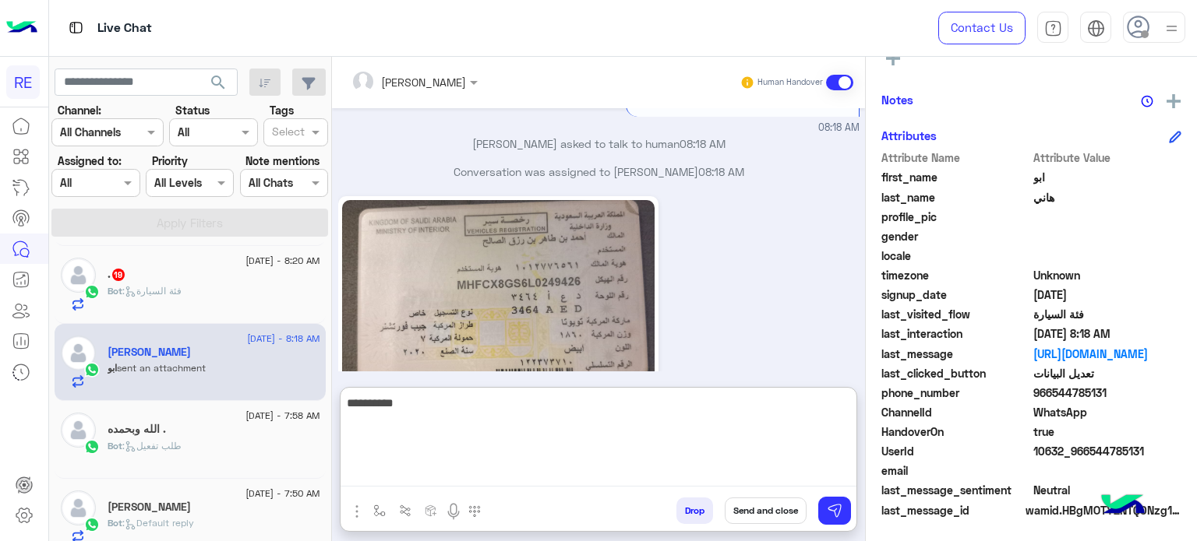
type textarea "**********"
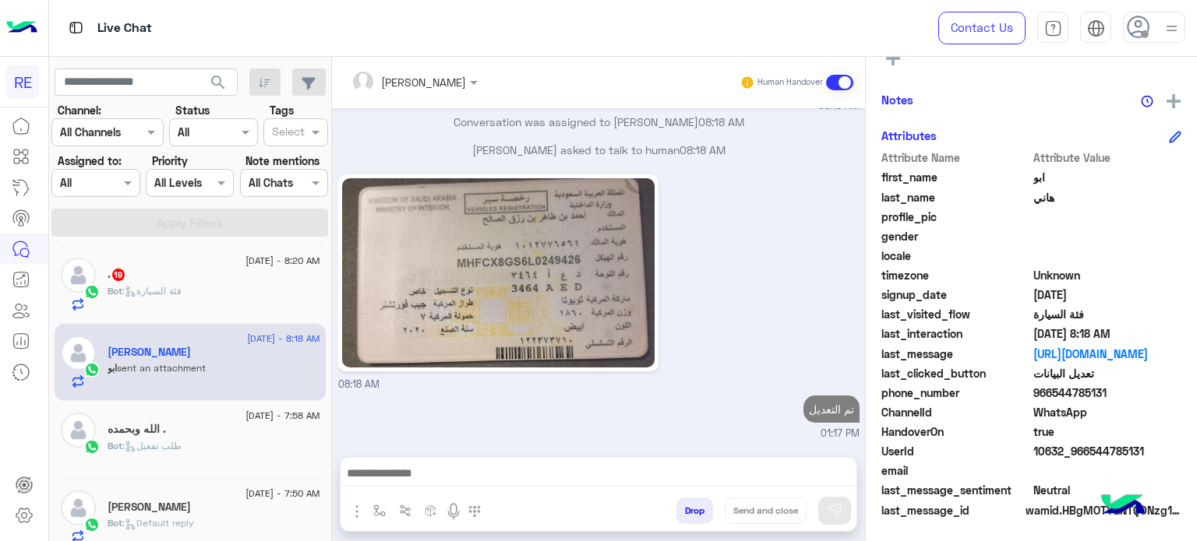
click at [274, 267] on span "[DATE] - 8:20 AM" at bounding box center [282, 261] width 74 height 14
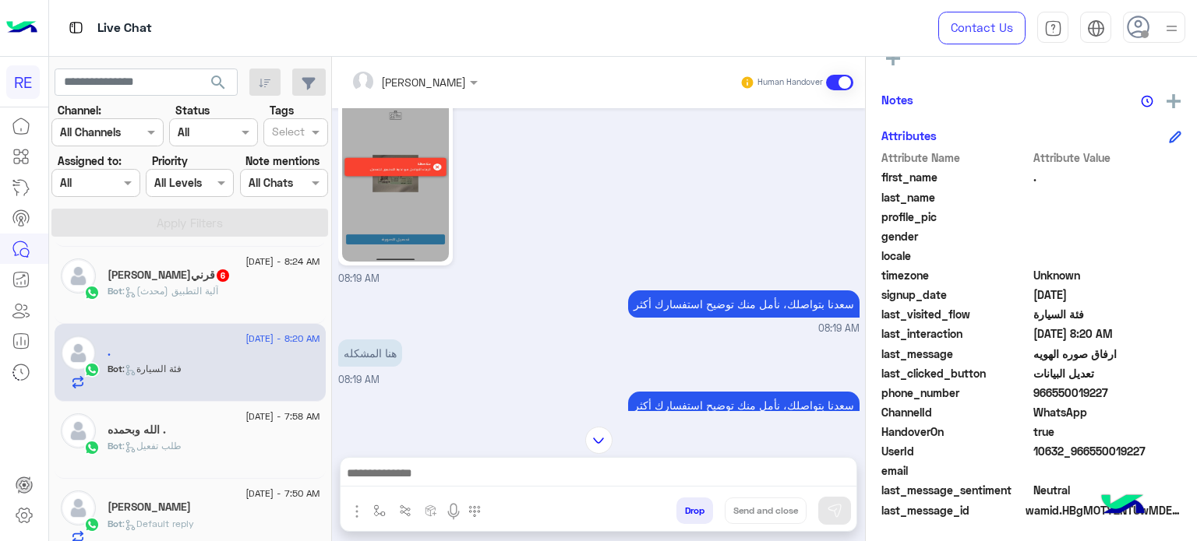
scroll to position [1066, 0]
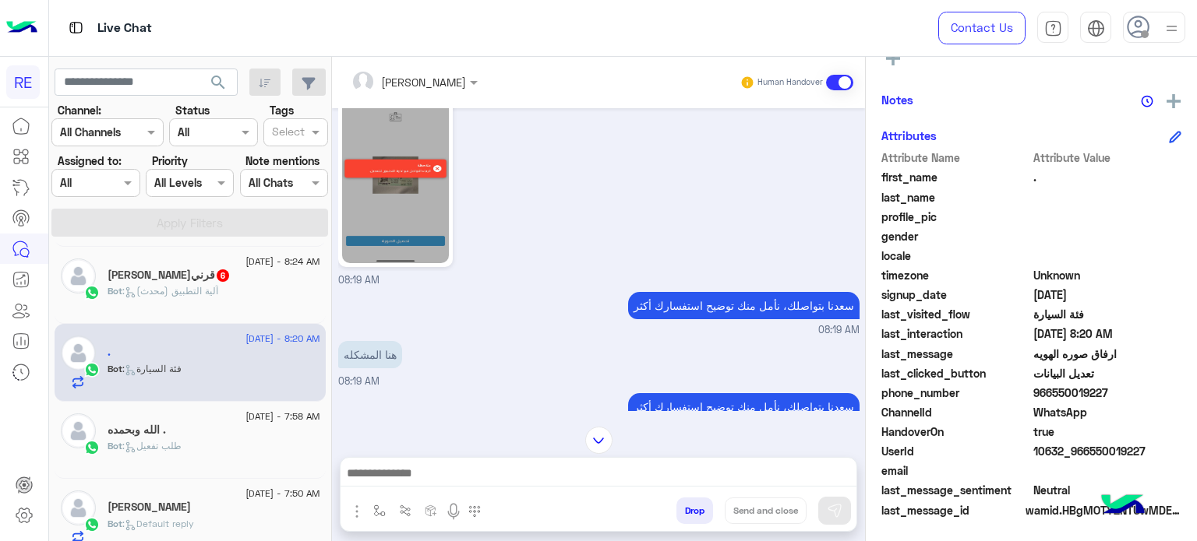
click at [241, 315] on div "[DATE] - 8:24 AM [PERSON_NAME]قرني 6 Bot : آلية التطبيق (محدث)" at bounding box center [190, 286] width 271 height 78
click at [251, 295] on div "Bot : آلية التطبيق (محدث)" at bounding box center [213, 297] width 213 height 27
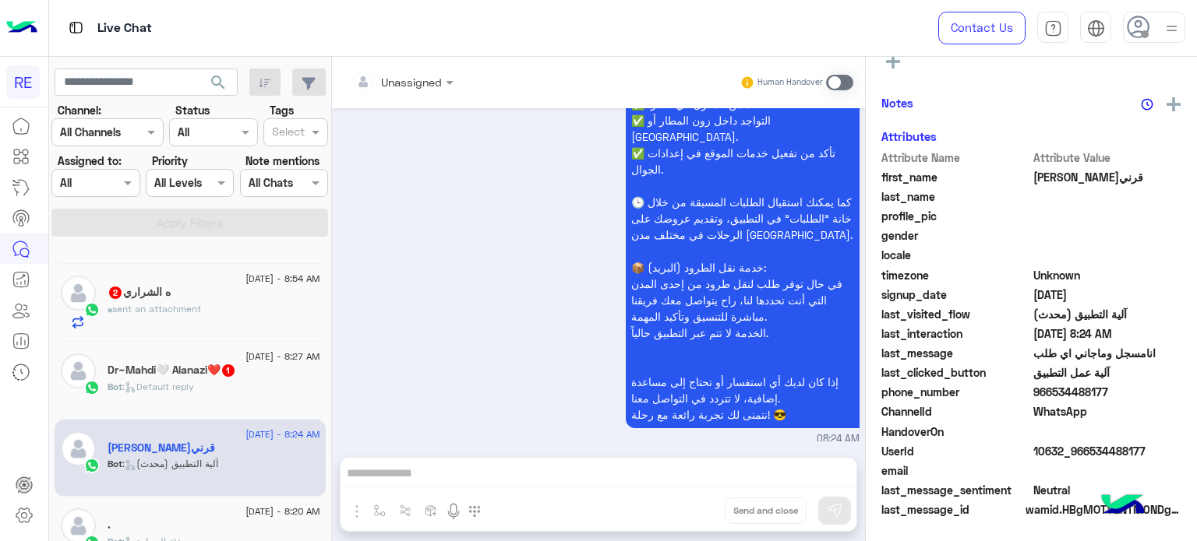
click at [206, 369] on h5 "Dr~Mahdi🤍 Alanazi❤️ 1" at bounding box center [171, 370] width 129 height 13
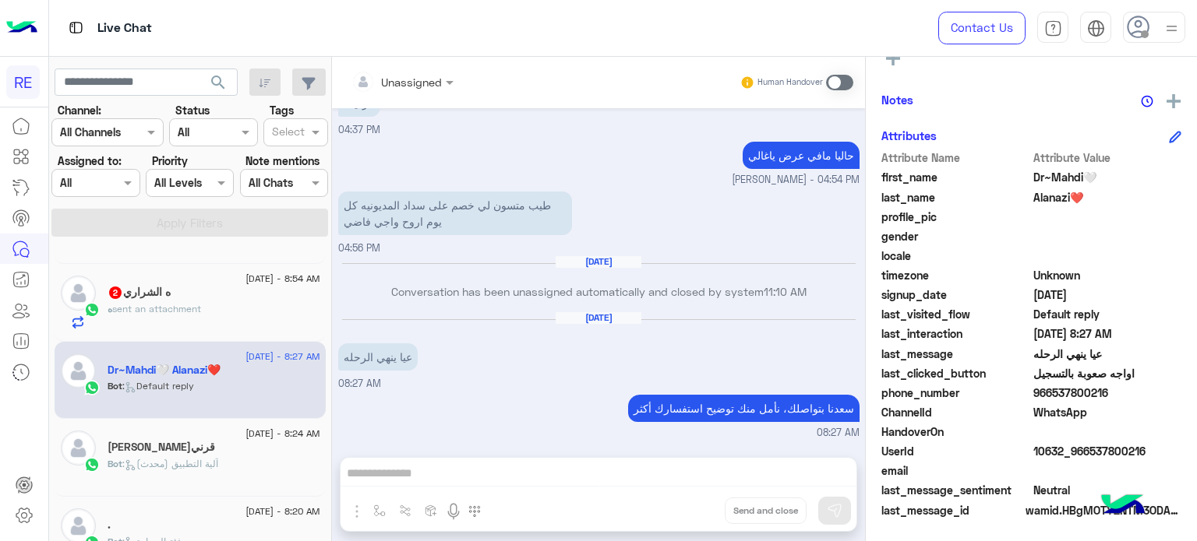
click at [240, 299] on div "ه الشراري 2" at bounding box center [213, 294] width 213 height 16
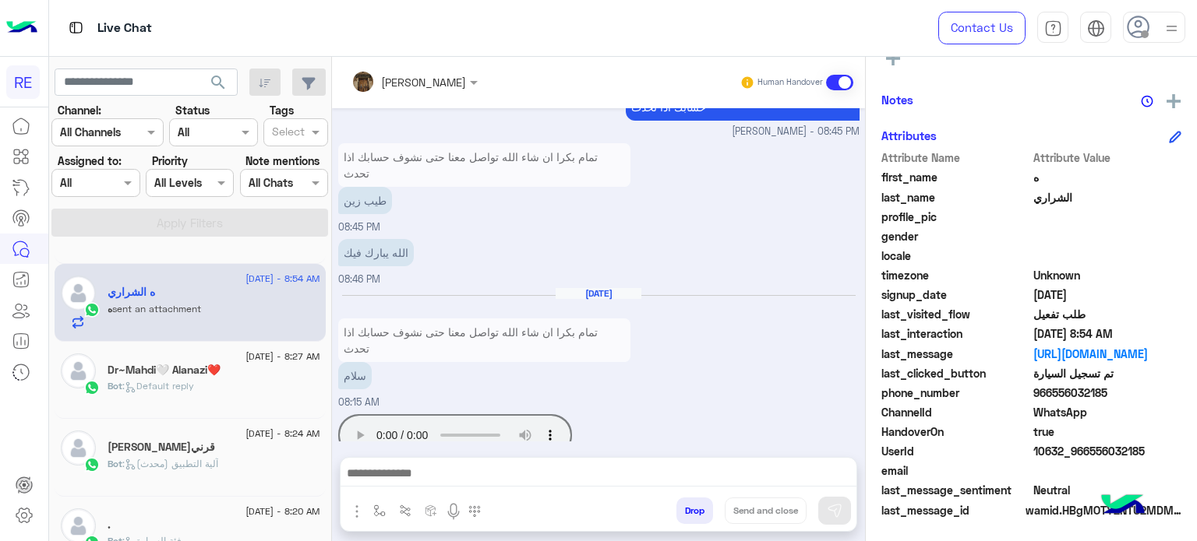
drag, startPoint x: 1101, startPoint y: 396, endPoint x: 1048, endPoint y: 399, distance: 53.8
click at [1048, 399] on span "966556032185" at bounding box center [1107, 393] width 149 height 16
copy span "556032185"
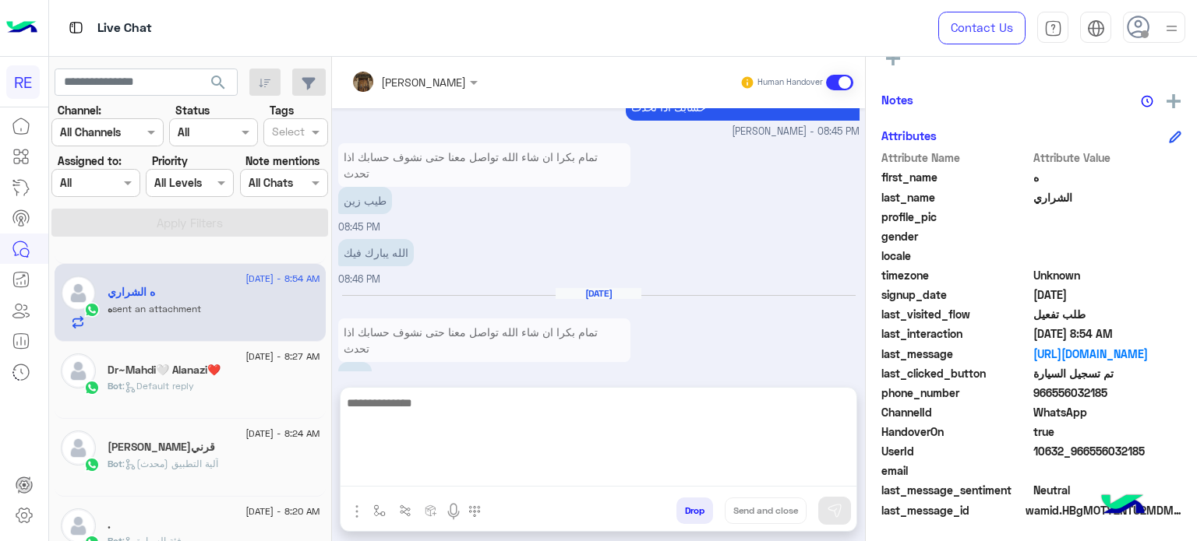
click at [713, 463] on textarea at bounding box center [598, 439] width 516 height 93
type textarea "**********"
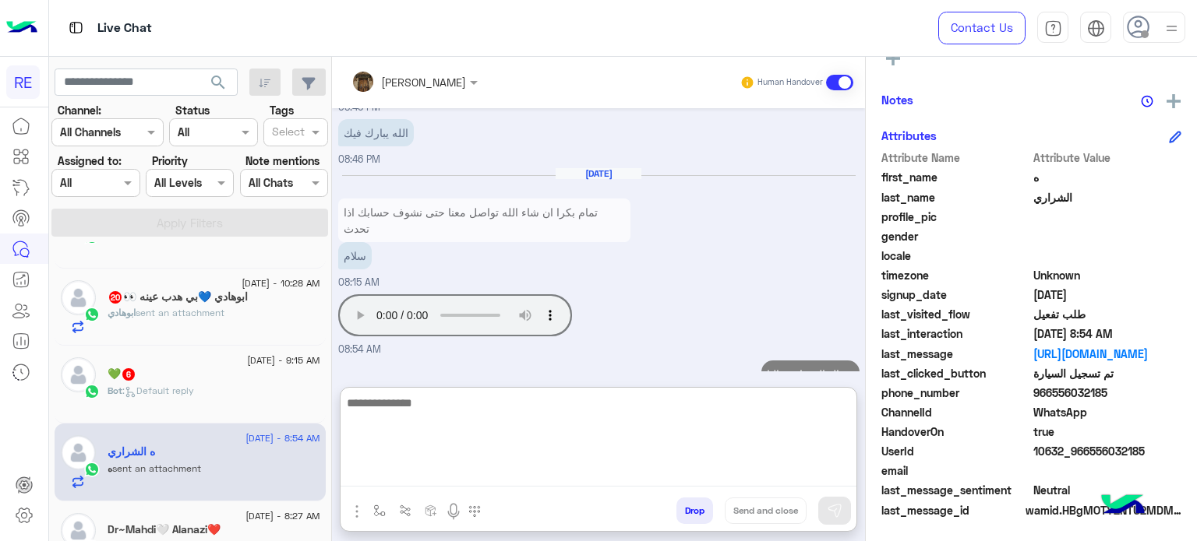
scroll to position [748, 0]
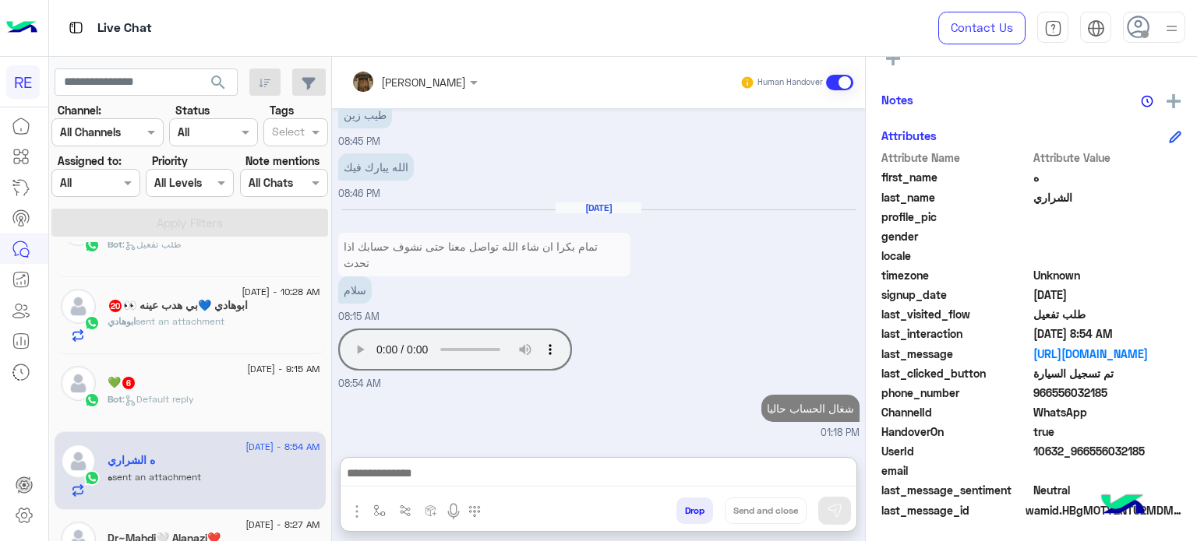
click at [178, 396] on span ": Default reply" at bounding box center [158, 399] width 72 height 12
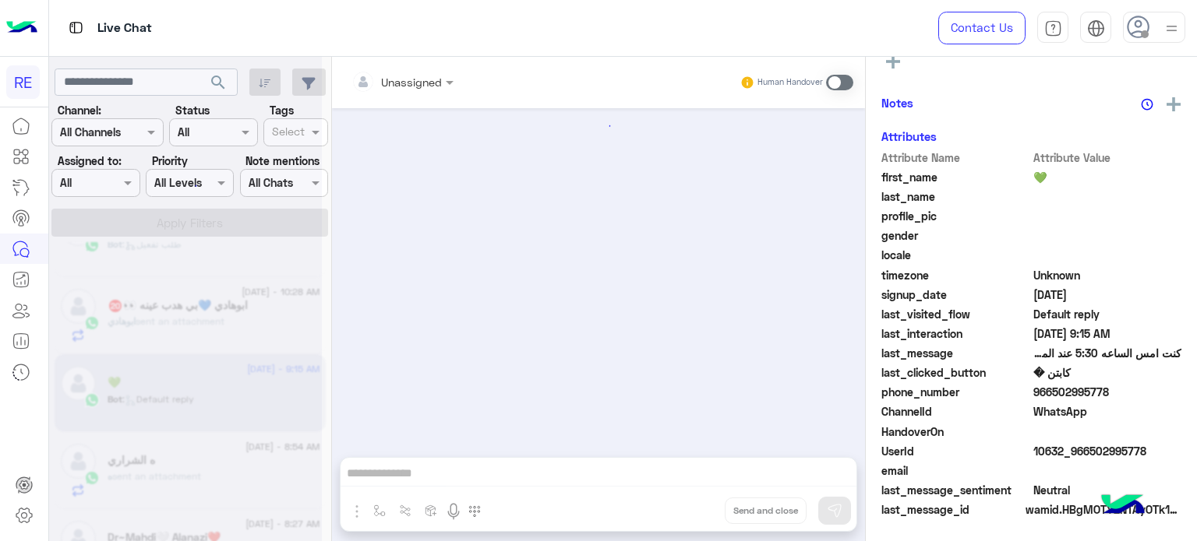
scroll to position [372, 0]
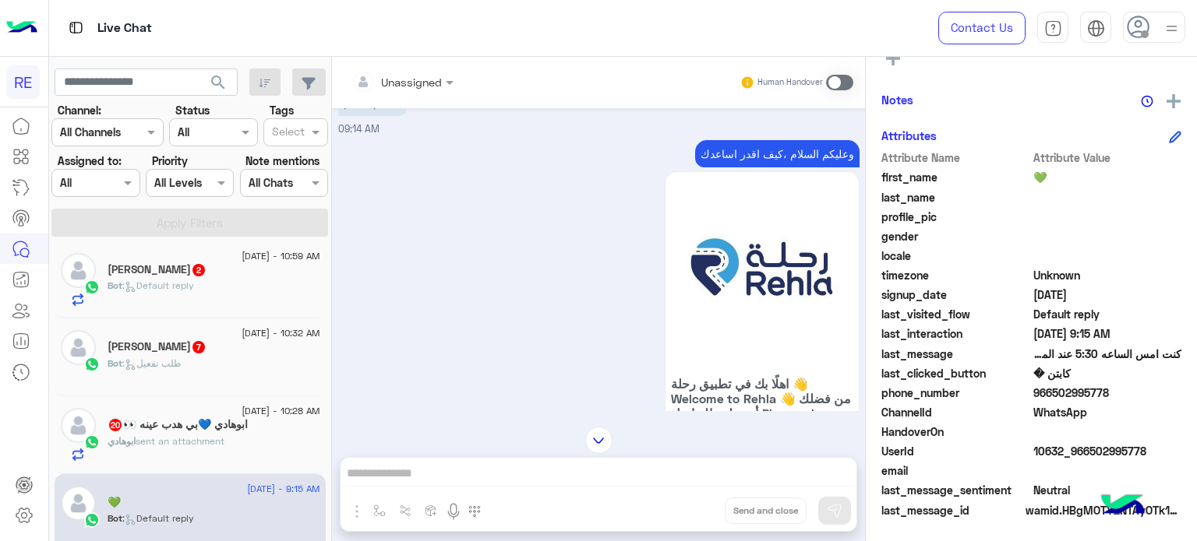
click at [203, 358] on div "Bot : طلب تفعيل" at bounding box center [213, 370] width 213 height 27
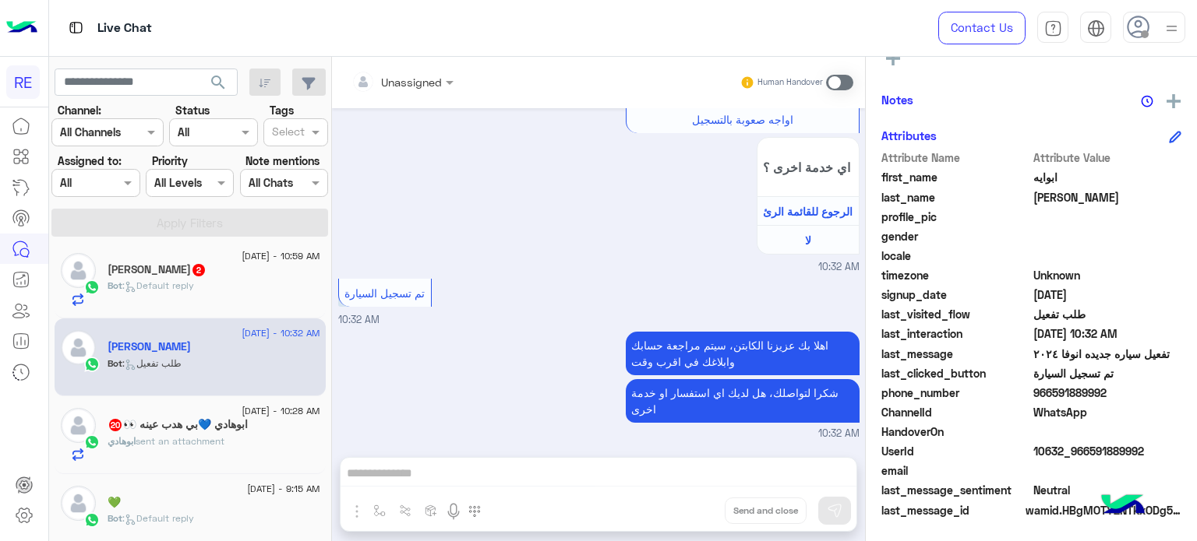
drag, startPoint x: 1140, startPoint y: 457, endPoint x: 1084, endPoint y: 456, distance: 56.1
click at [1084, 456] on span "10632_966591889992" at bounding box center [1107, 451] width 149 height 16
copy span "591889992"
click at [476, 474] on div "Unassigned Human Handover [DATE] اهلًا بك في تطبيق رحلة 👋 Welcome to [GEOGRAPHI…" at bounding box center [598, 302] width 533 height 491
click at [838, 83] on span at bounding box center [839, 83] width 27 height 16
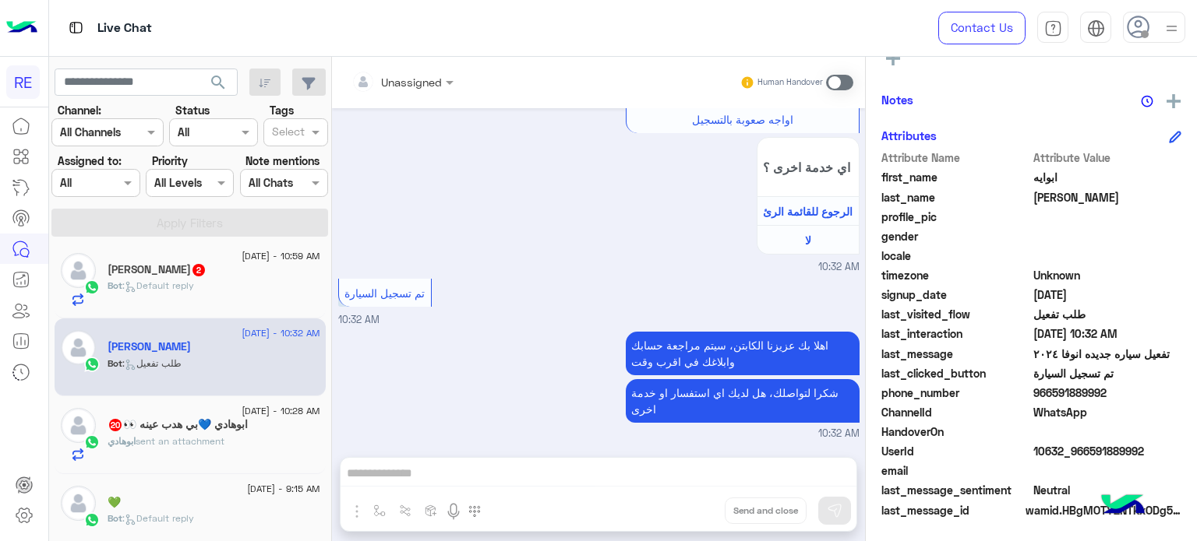
click at [626, 473] on div "Unassigned Human Handover [DATE] اهلًا بك في تطبيق رحلة 👋 Welcome to [GEOGRAPHI…" at bounding box center [598, 302] width 533 height 491
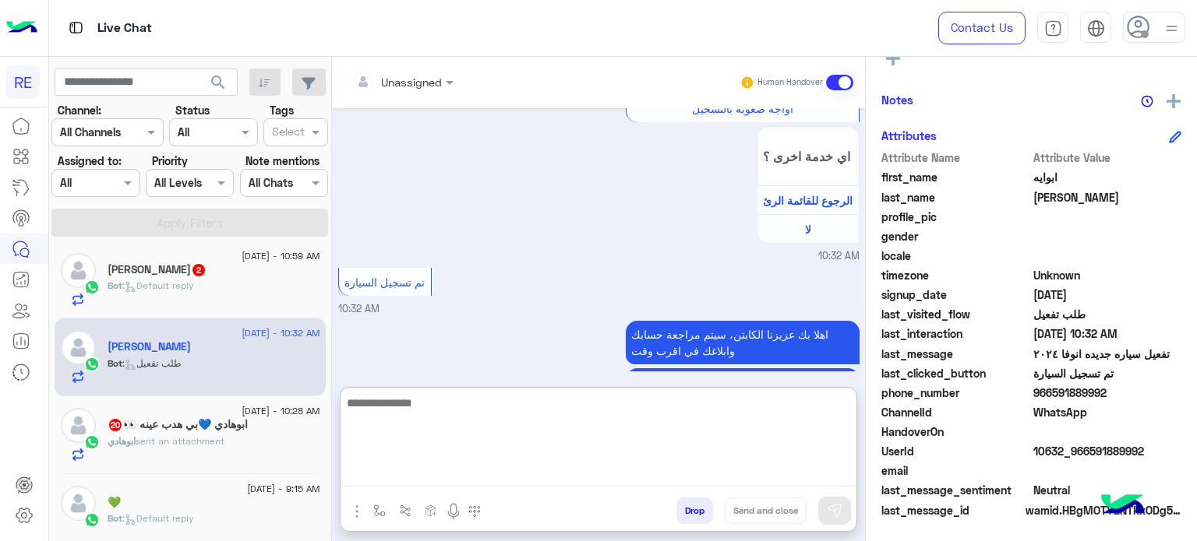
click at [626, 473] on textarea at bounding box center [598, 439] width 516 height 93
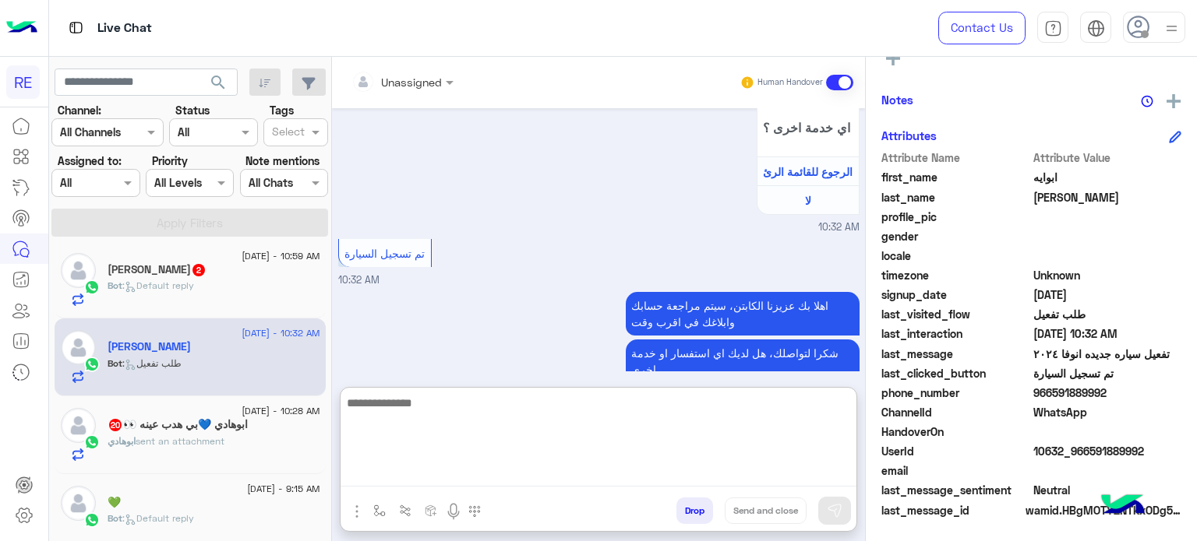
click at [626, 473] on textarea at bounding box center [598, 439] width 516 height 93
type textarea "**********"
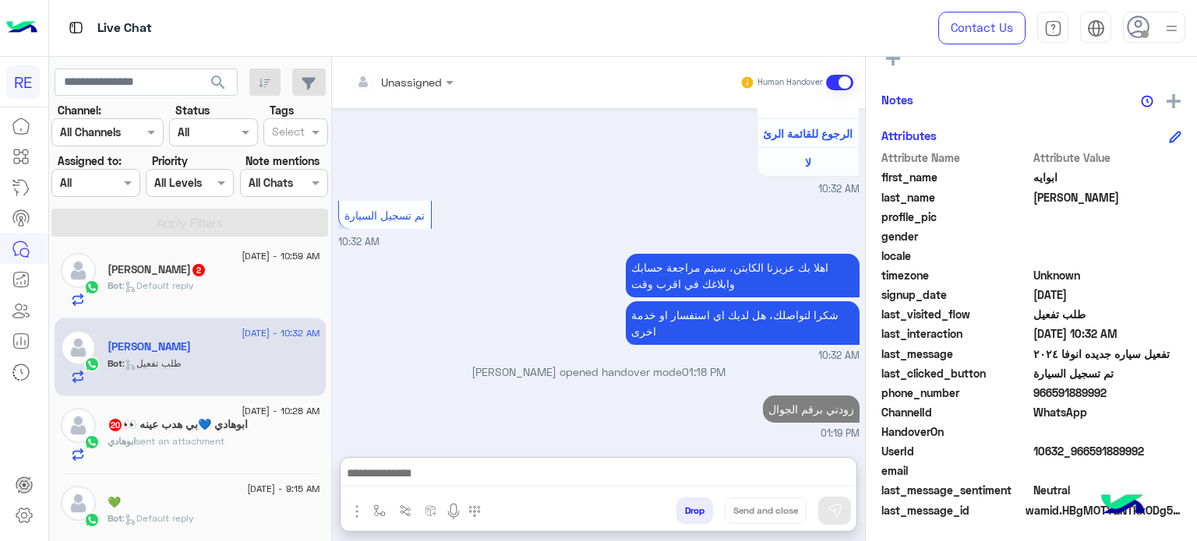
click at [198, 292] on div "Bot : Default reply" at bounding box center [213, 292] width 213 height 27
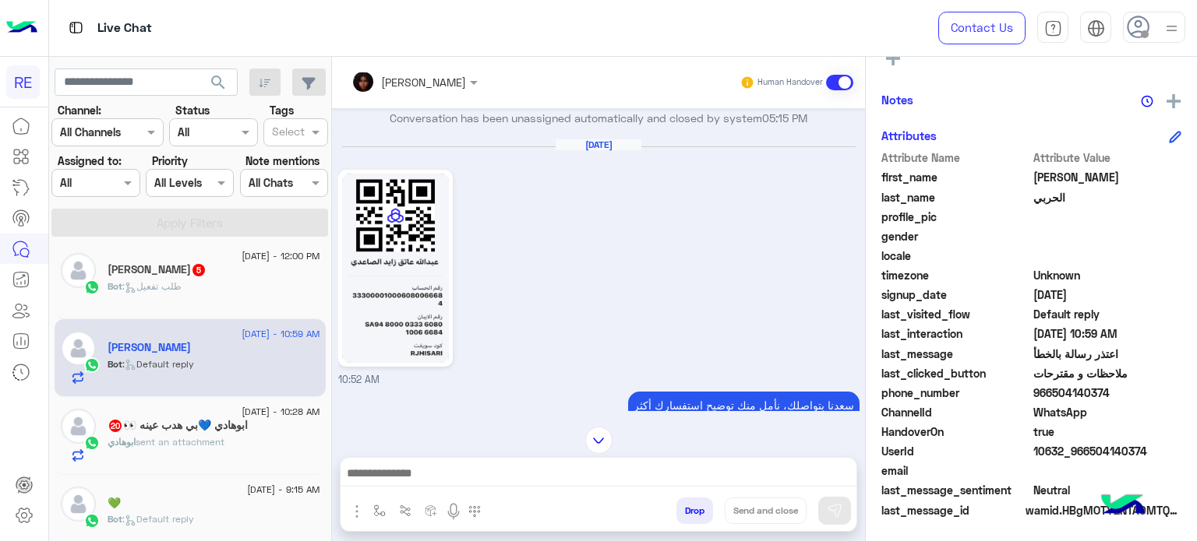
scroll to position [256, 0]
click at [191, 276] on span "5" at bounding box center [199, 269] width 16 height 13
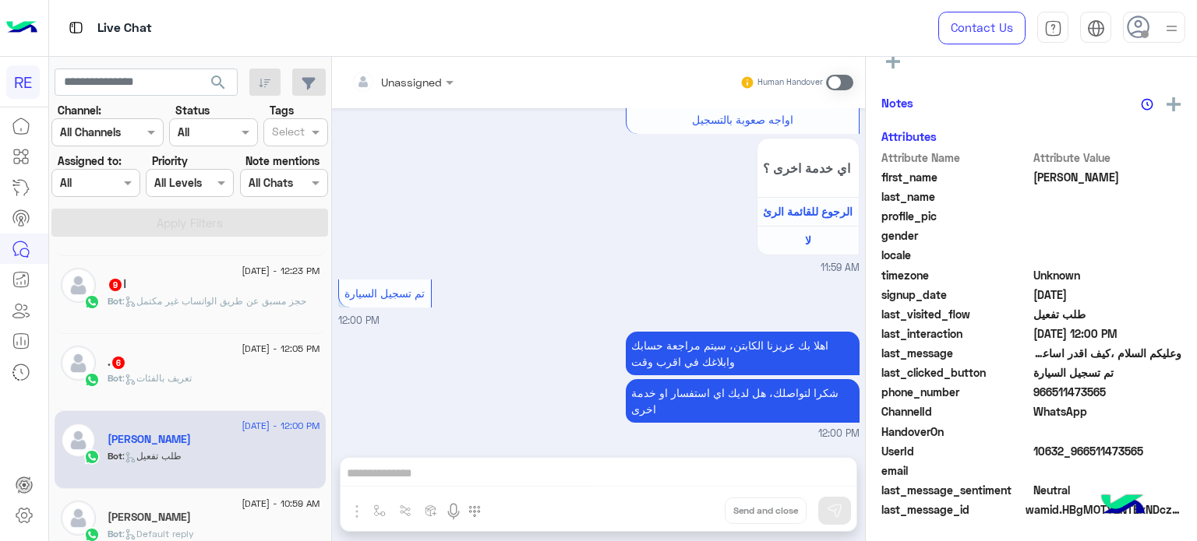
click at [227, 380] on div "Bot : تعريف بالفئات" at bounding box center [213, 385] width 213 height 27
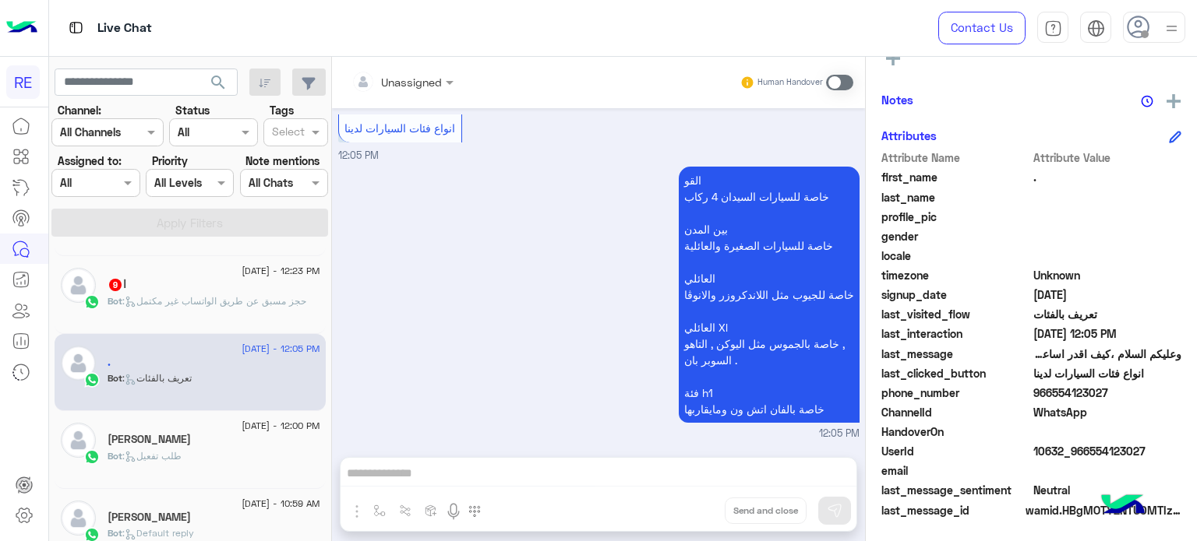
click at [245, 303] on span ": حجز مسبق عن طريق الواتساب غير مكتمل" at bounding box center [214, 301] width 184 height 12
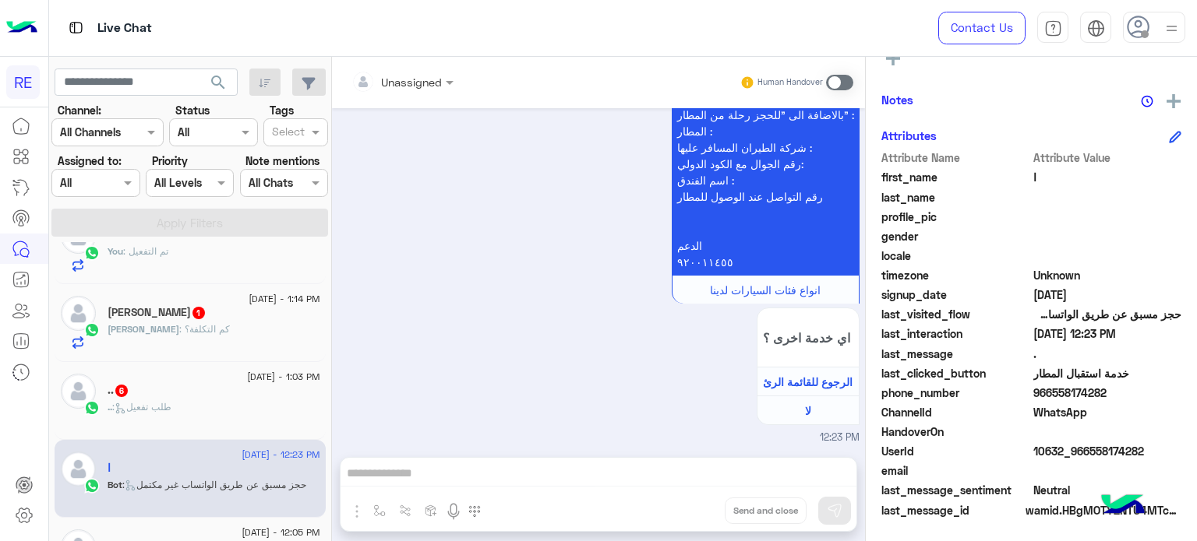
click at [231, 407] on div ".. : طلب تفعيل" at bounding box center [213, 413] width 213 height 27
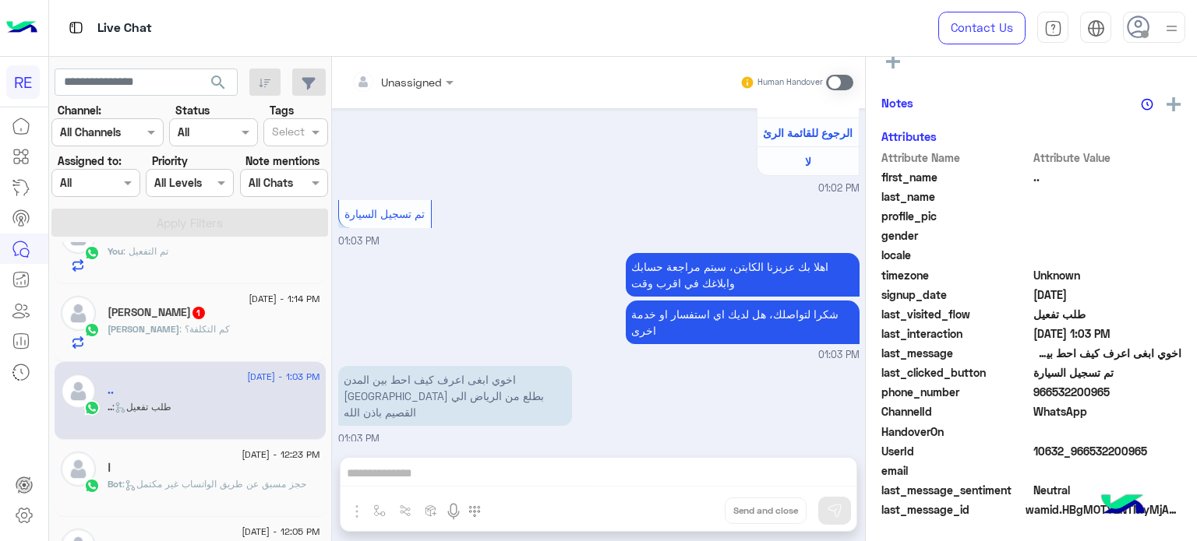
click at [226, 338] on div "Ali : كم التكلفة؟" at bounding box center [213, 335] width 213 height 27
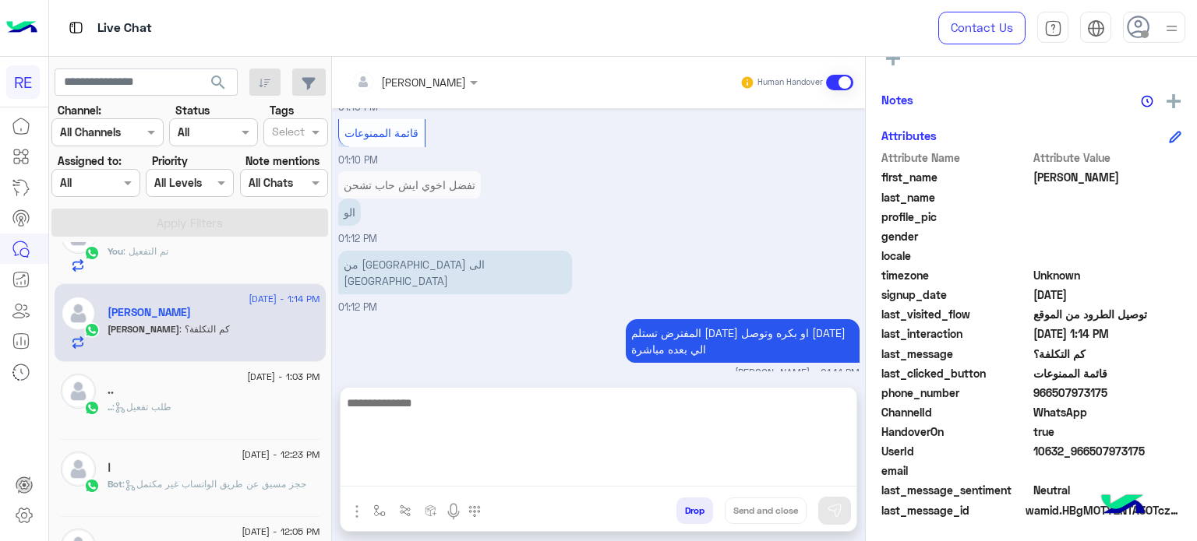
click at [617, 467] on textarea at bounding box center [598, 439] width 516 height 93
type textarea "*"
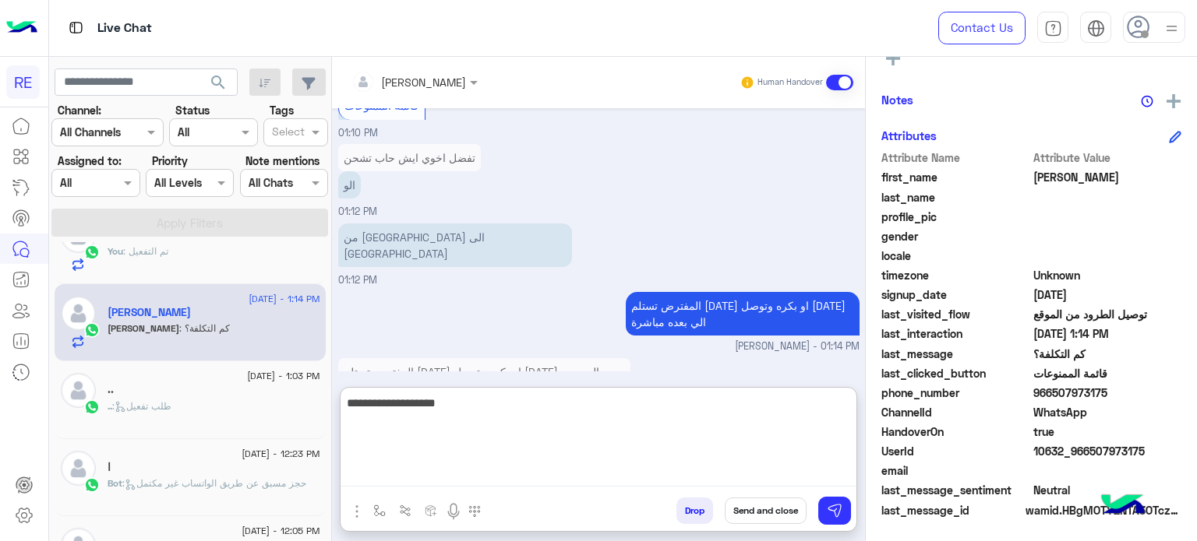
click at [693, 399] on textarea "**********" at bounding box center [598, 439] width 516 height 93
type textarea "*"
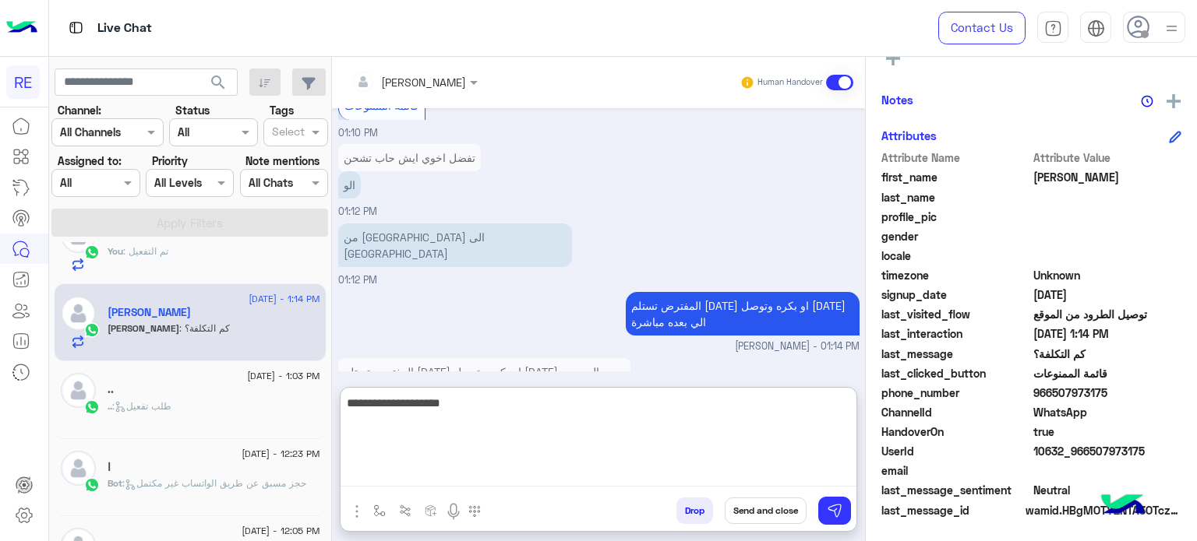
type textarea "**********"
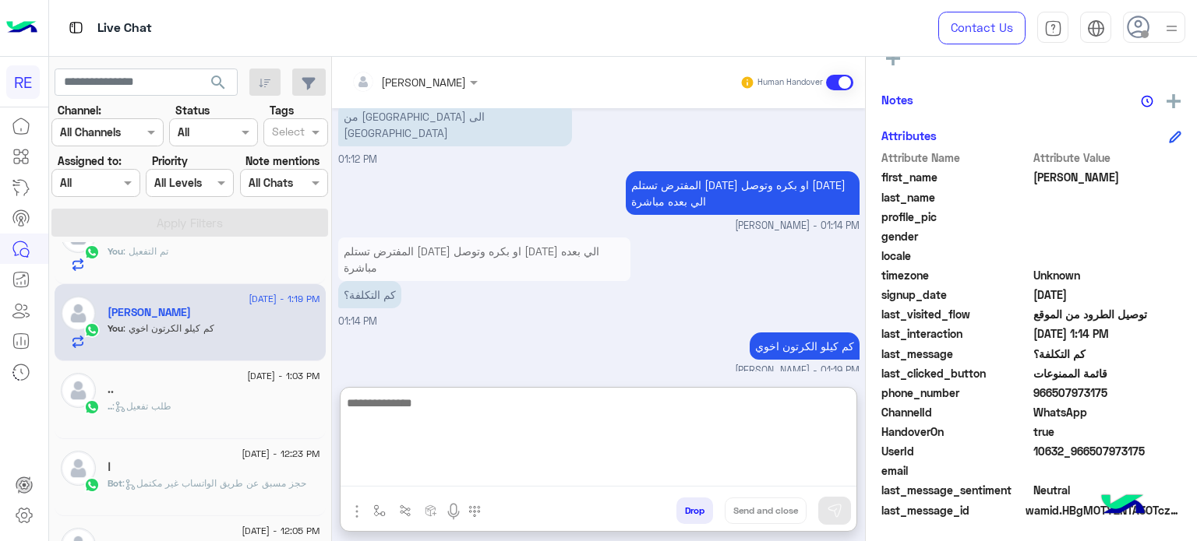
click at [638, 399] on textarea at bounding box center [598, 439] width 516 height 93
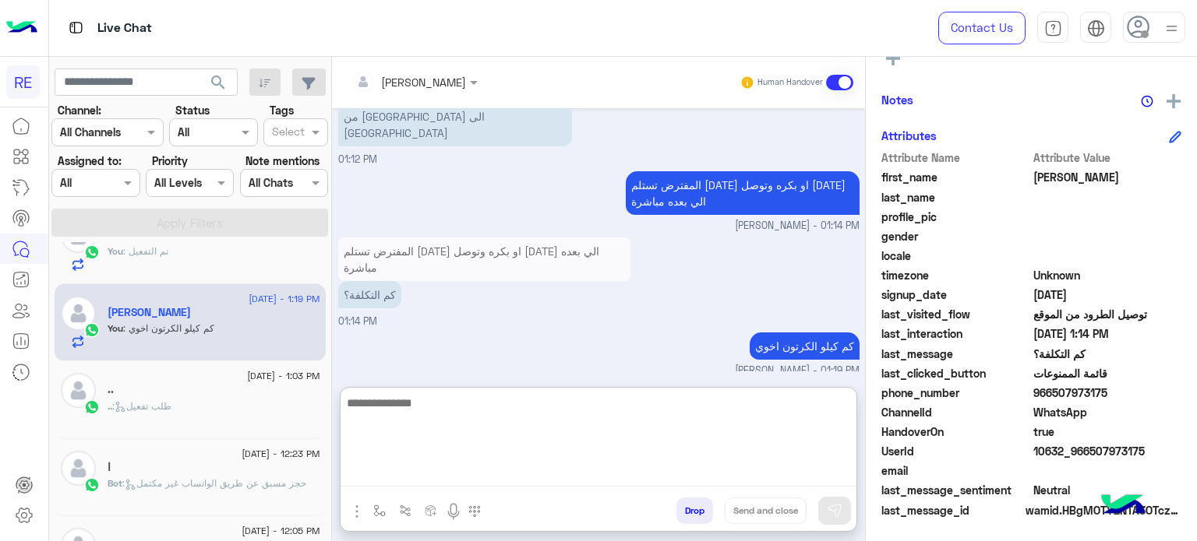
click at [638, 399] on textarea at bounding box center [598, 439] width 516 height 93
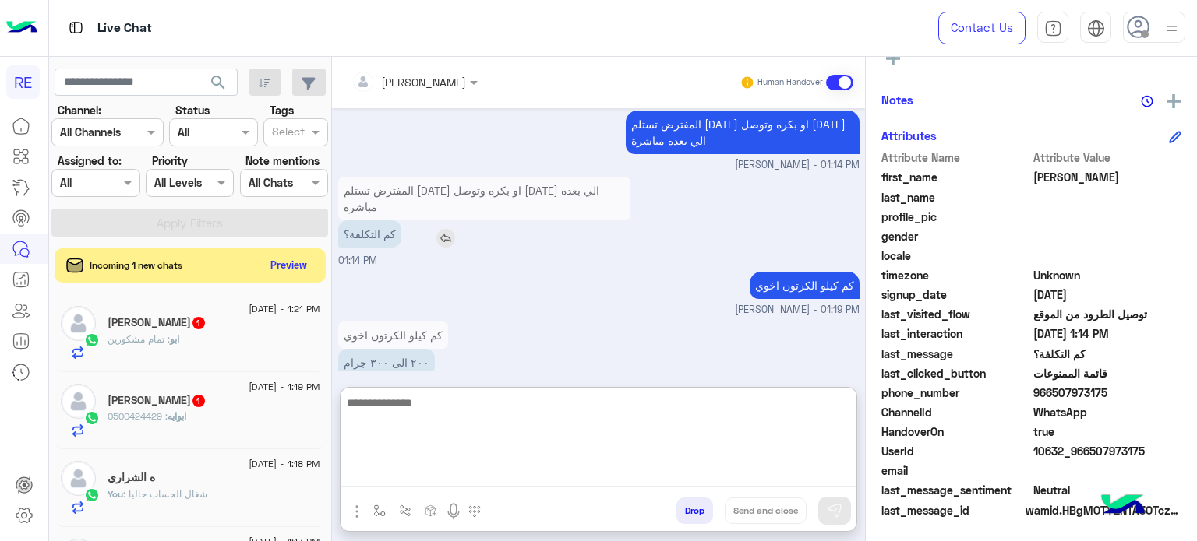
scroll to position [1789, 0]
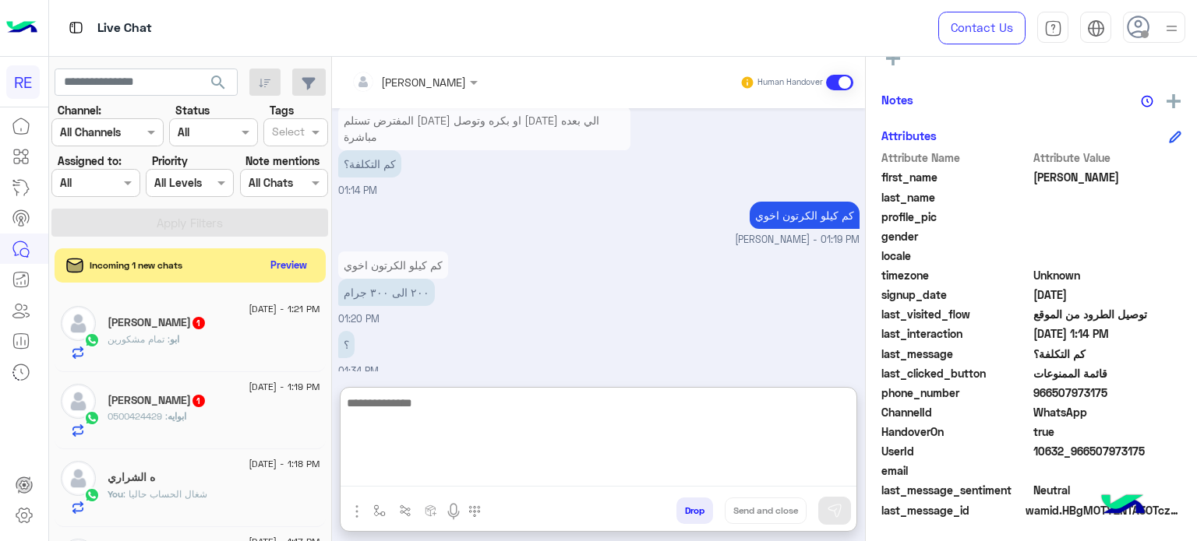
click at [601, 448] on textarea at bounding box center [598, 439] width 516 height 93
type textarea "**********"
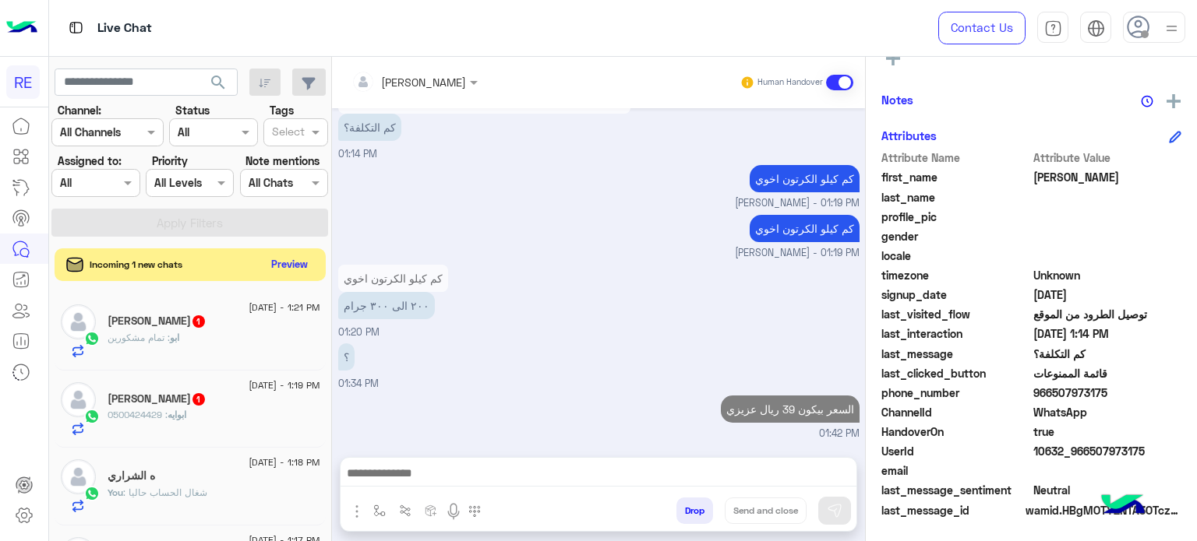
scroll to position [1818, 0]
click at [302, 269] on button "Preview" at bounding box center [290, 264] width 48 height 21
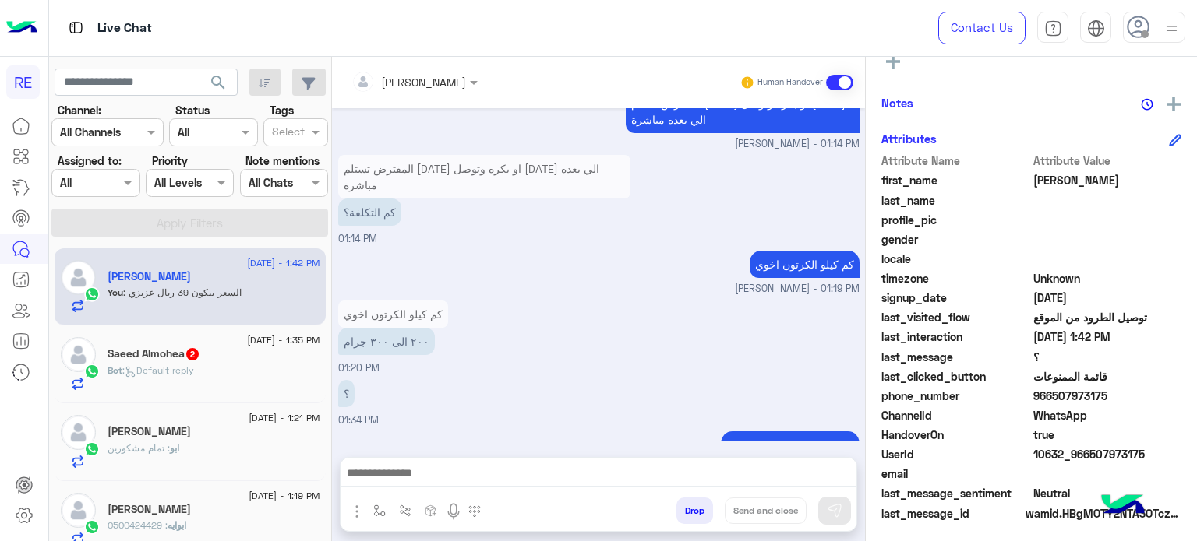
scroll to position [296, 0]
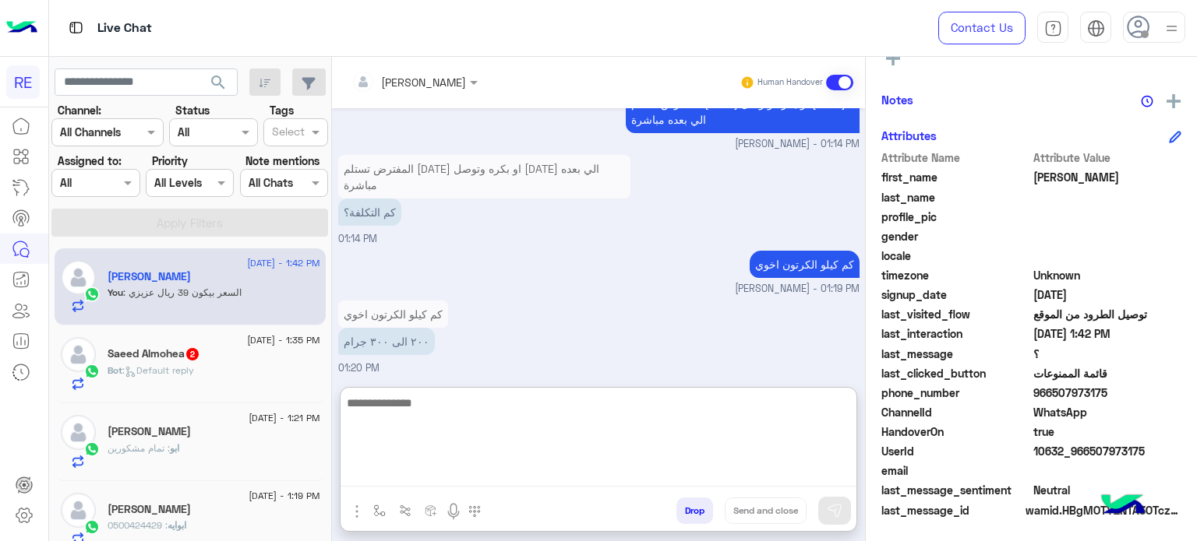
click at [791, 478] on textarea at bounding box center [598, 439] width 516 height 93
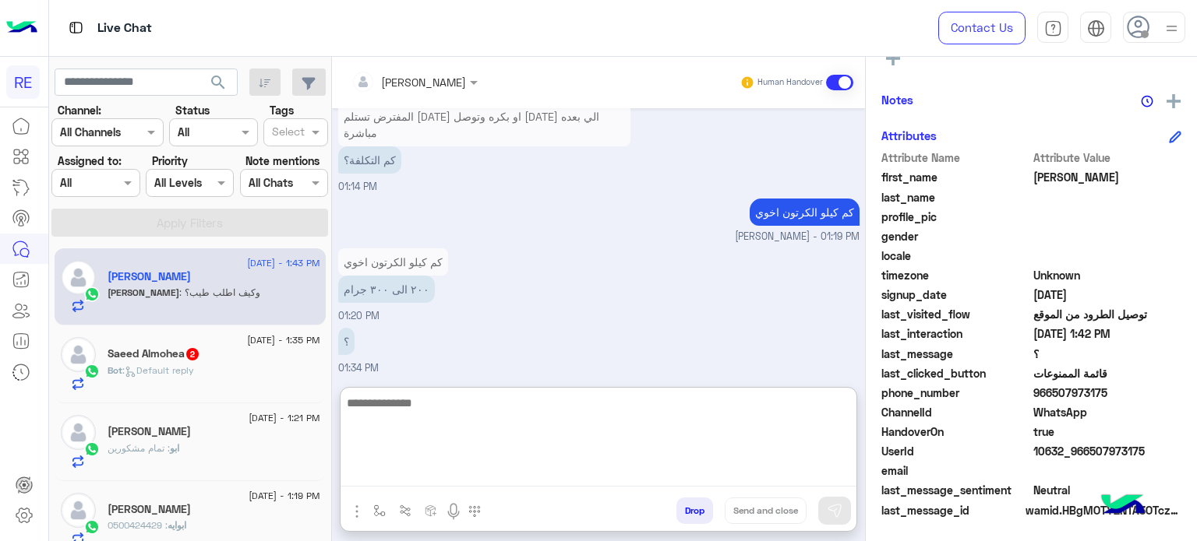
scroll to position [425, 0]
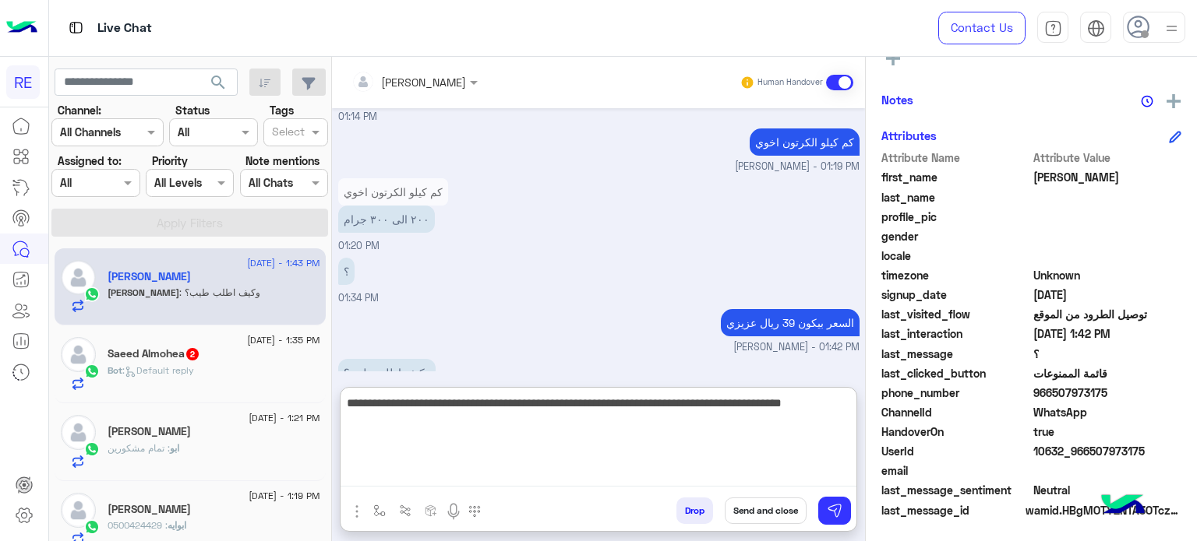
type textarea "**********"
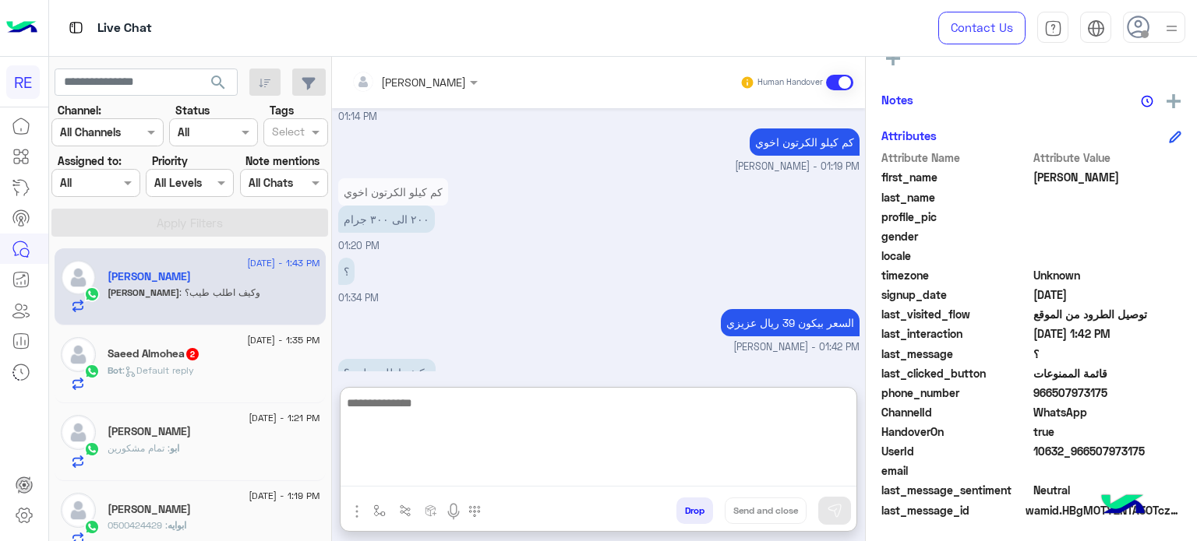
scroll to position [508, 0]
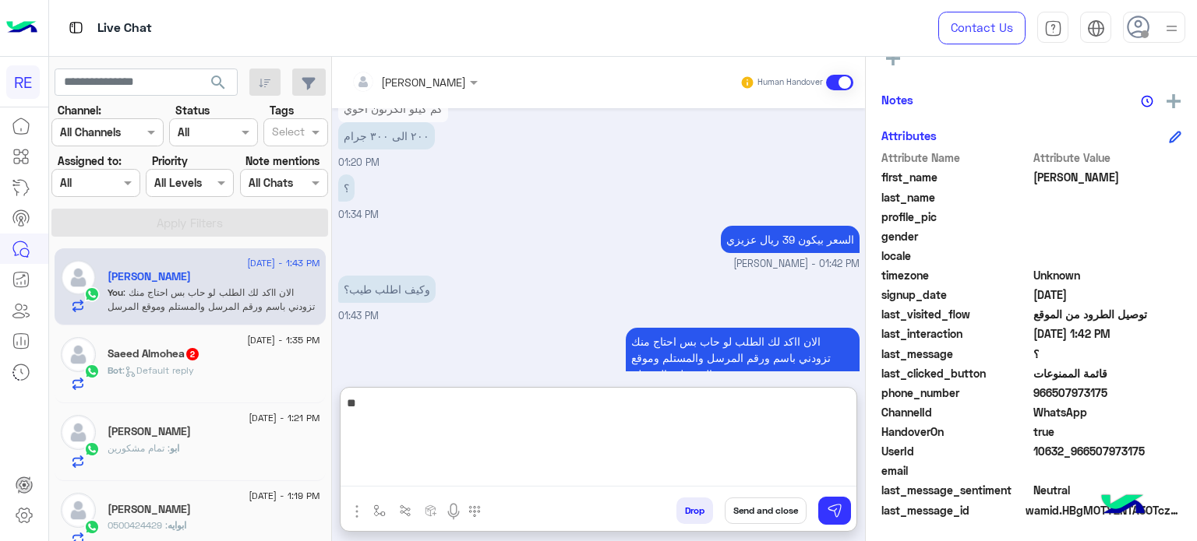
type textarea "*"
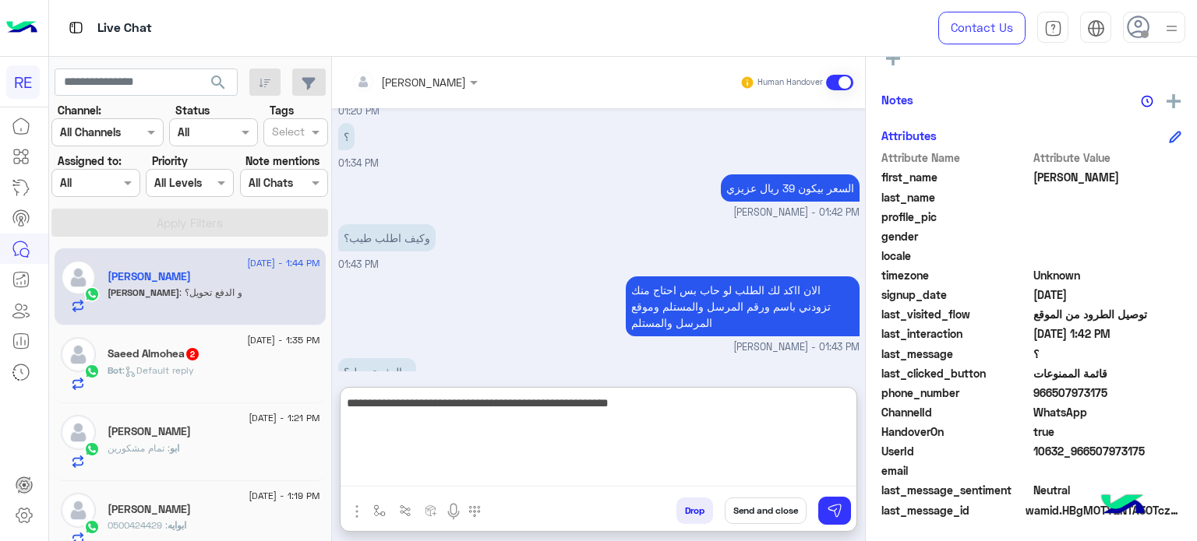
type textarea "**********"
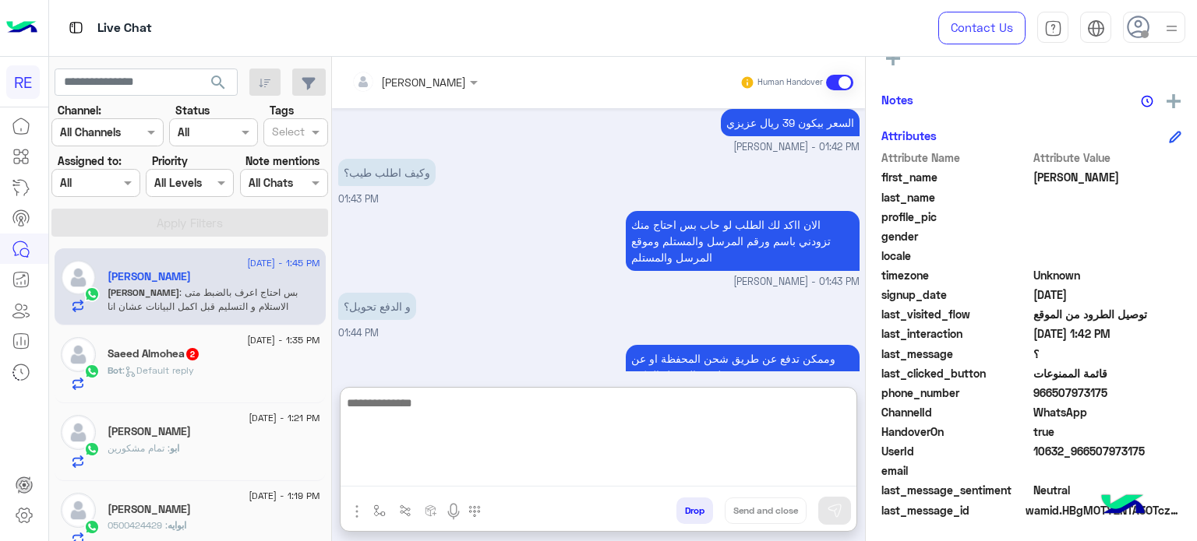
scroll to position [693, 0]
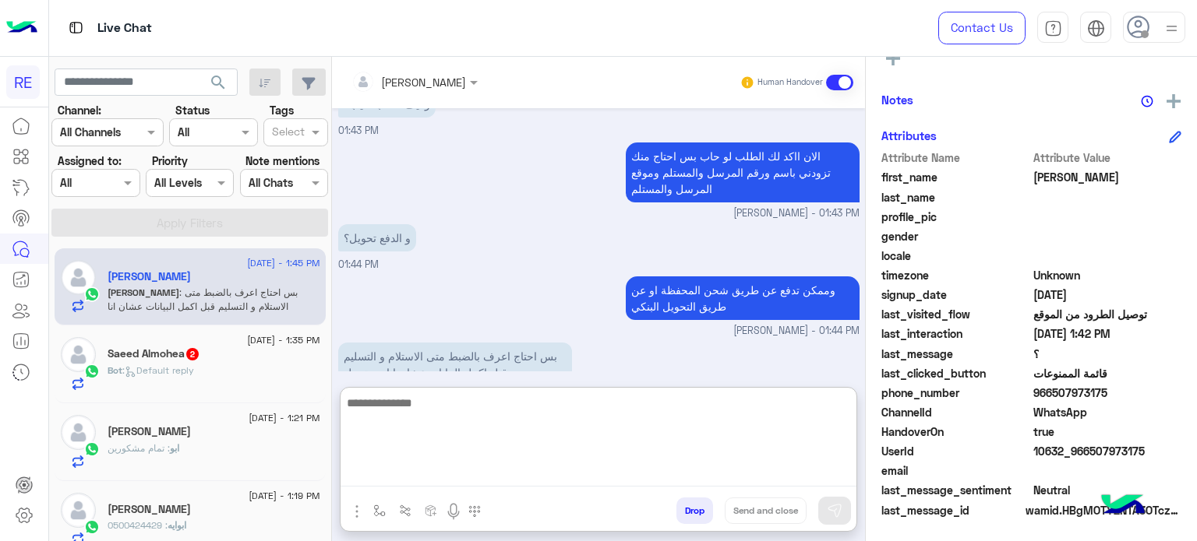
click at [480, 405] on textarea at bounding box center [598, 439] width 516 height 93
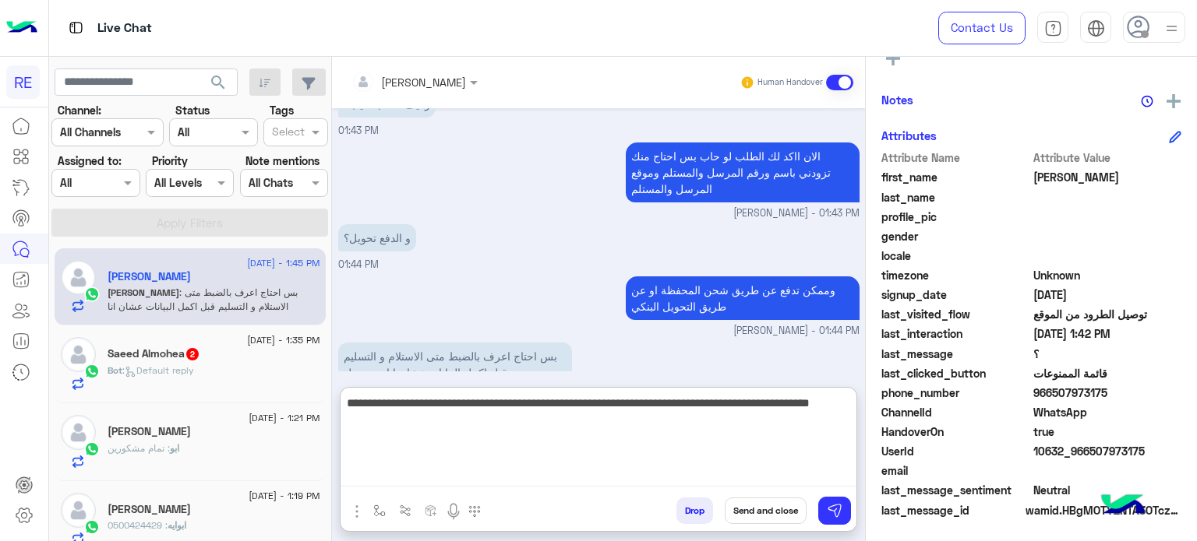
type textarea "**********"
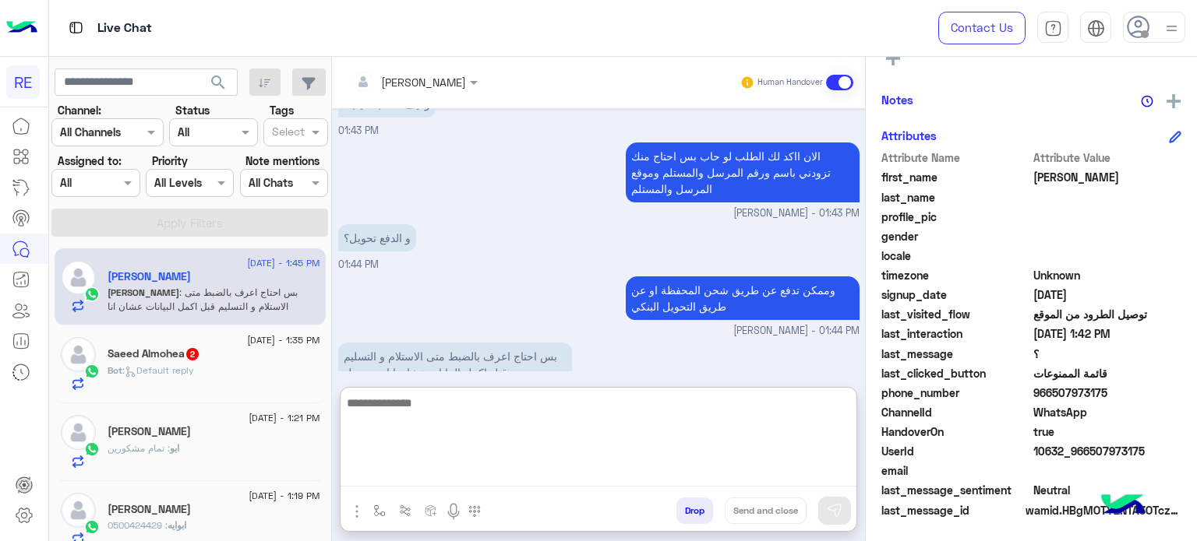
scroll to position [776, 0]
